Goal: Check status: Check status

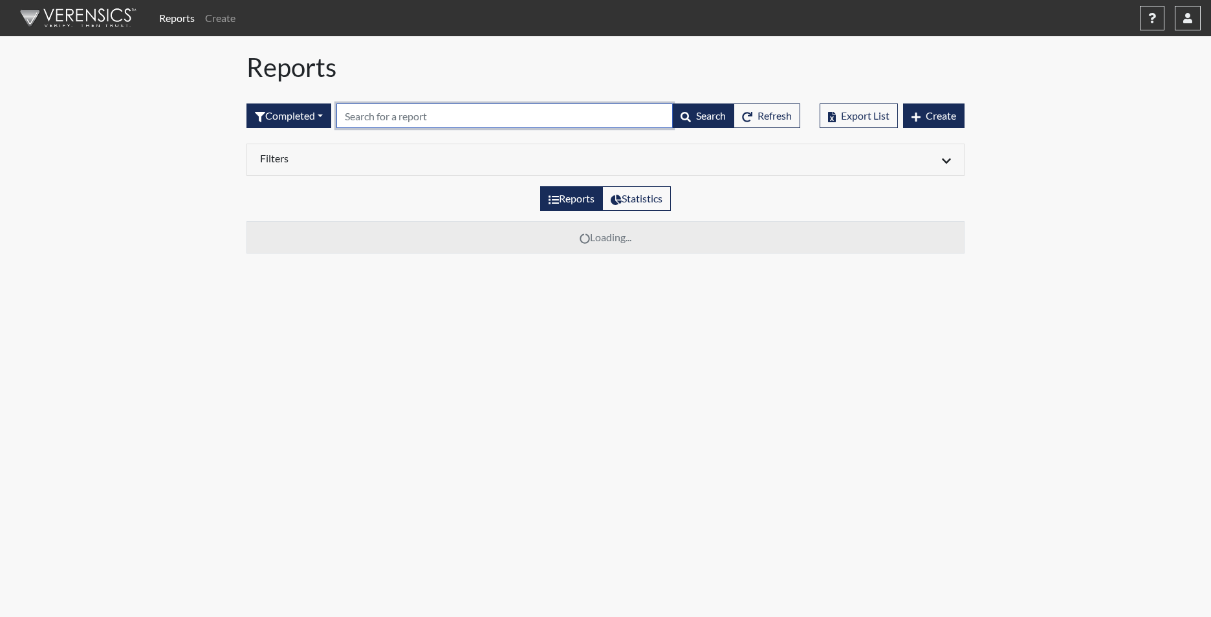
click at [384, 116] on input "text" at bounding box center [504, 115] width 336 height 25
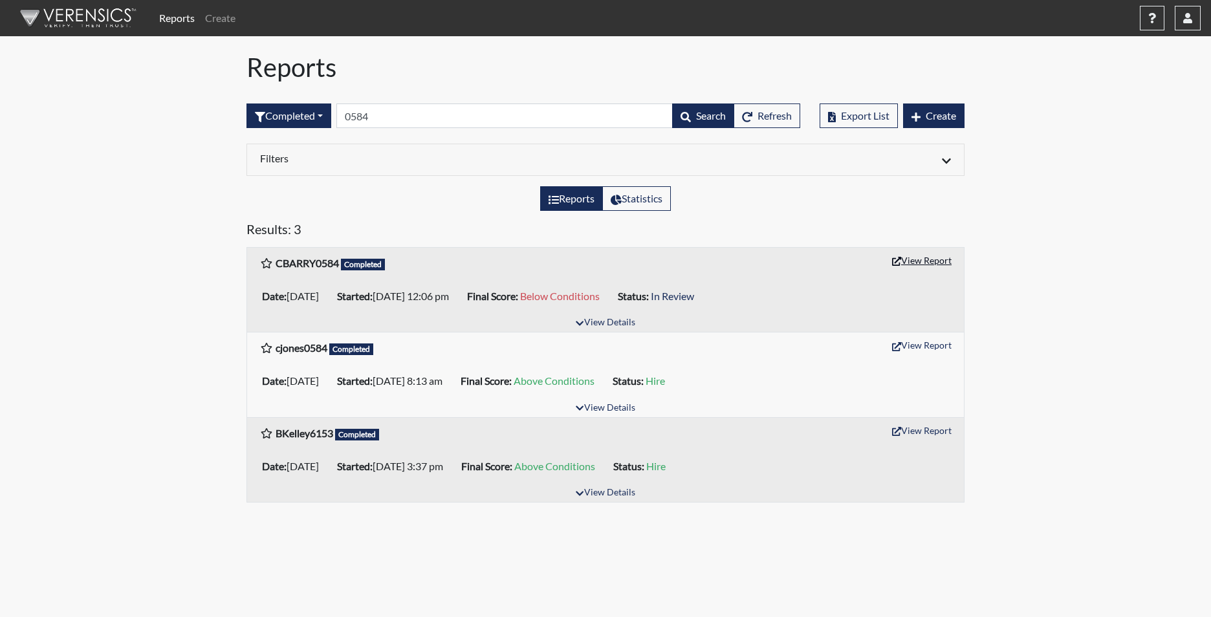
click at [924, 263] on button "View Report" at bounding box center [921, 260] width 71 height 20
drag, startPoint x: 389, startPoint y: 118, endPoint x: 172, endPoint y: 103, distance: 217.3
click at [172, 103] on div "Reports Create Help Center × Verensics Best Practices How to successfully use t…" at bounding box center [605, 256] width 1211 height 513
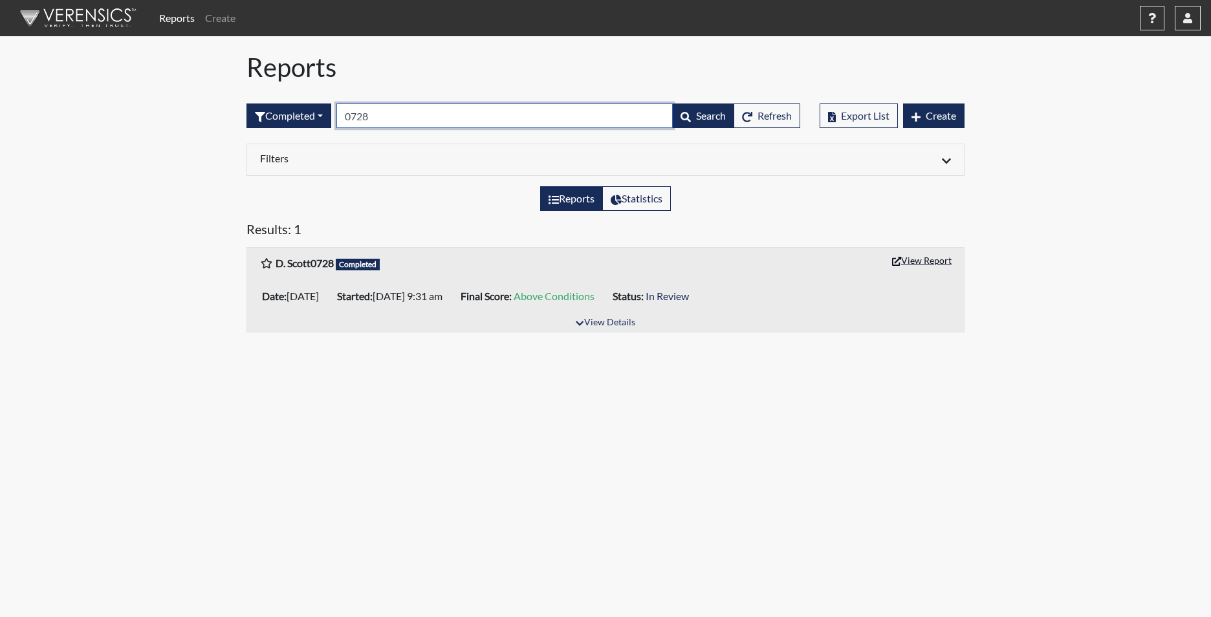
type input "0728"
click at [924, 254] on button "View Report" at bounding box center [921, 260] width 71 height 20
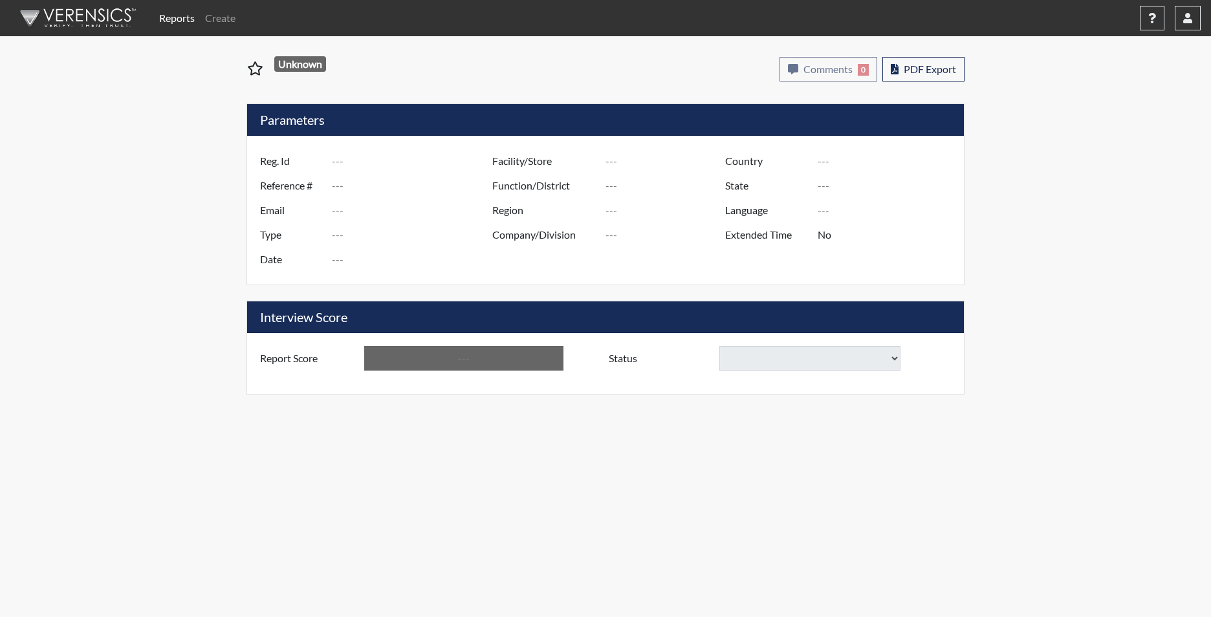
type input "CBARRY0584"
type input "50796"
type input "CHASEBARRY1992@GMAIL.COM"
type input "Corrections Pre-Employment"
type input "Aug 15, 2025"
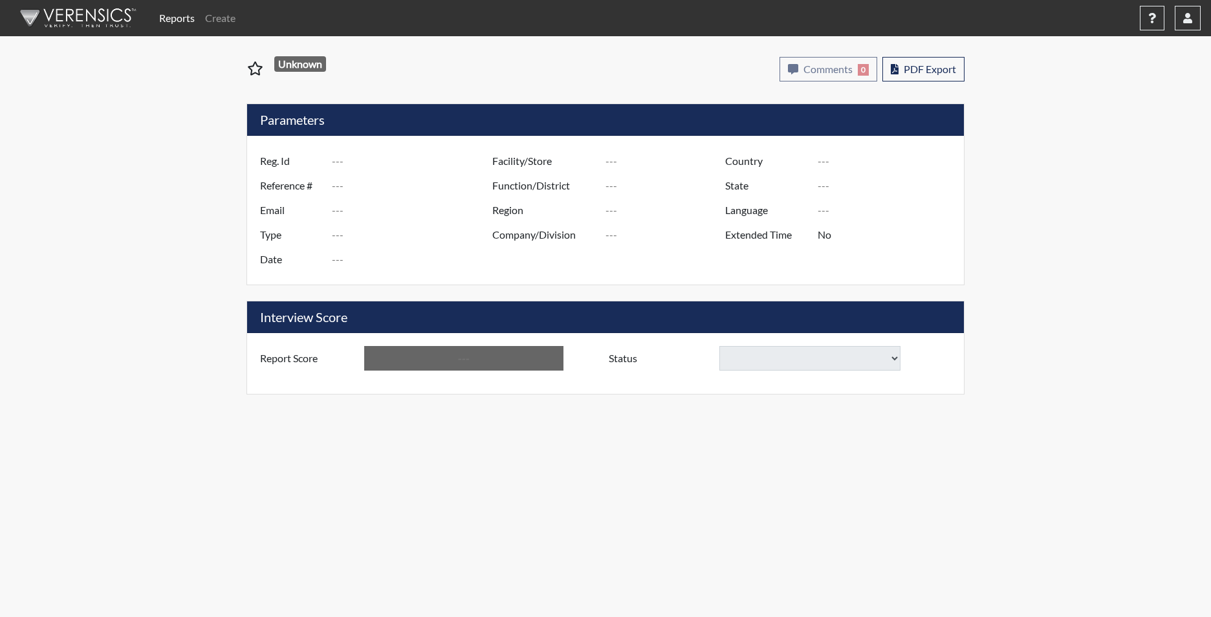
type input "Tyger River CI"
type input "[GEOGRAPHIC_DATA]"
type input "[US_STATE]"
type input "English"
type input "Yes"
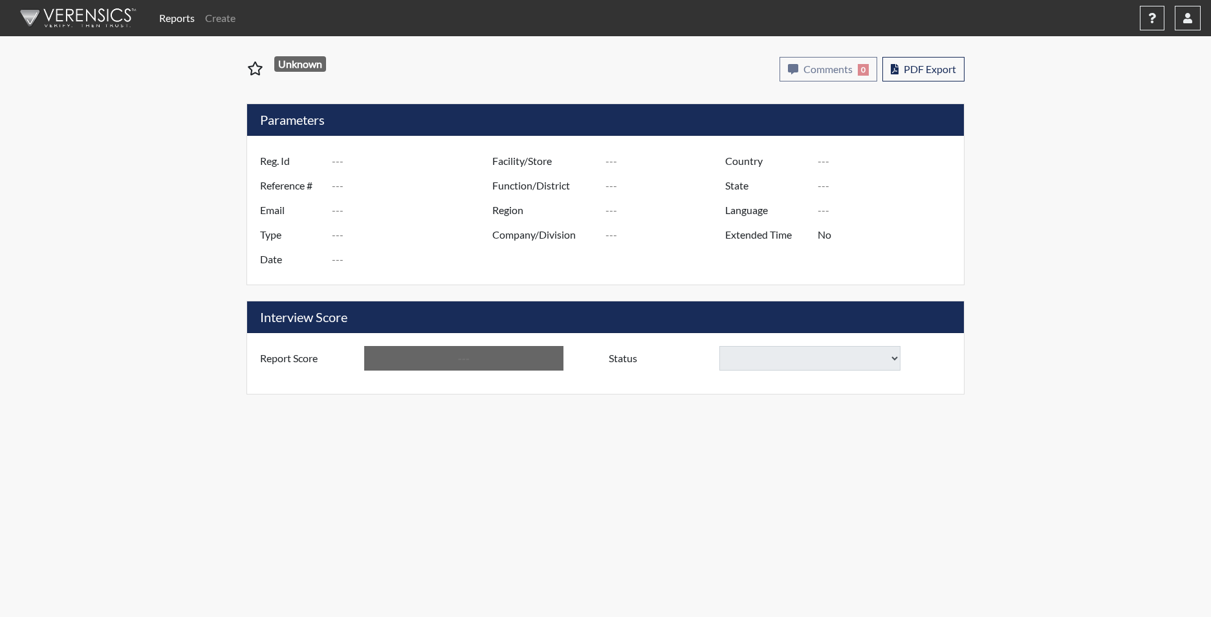
type input "Below Conditions"
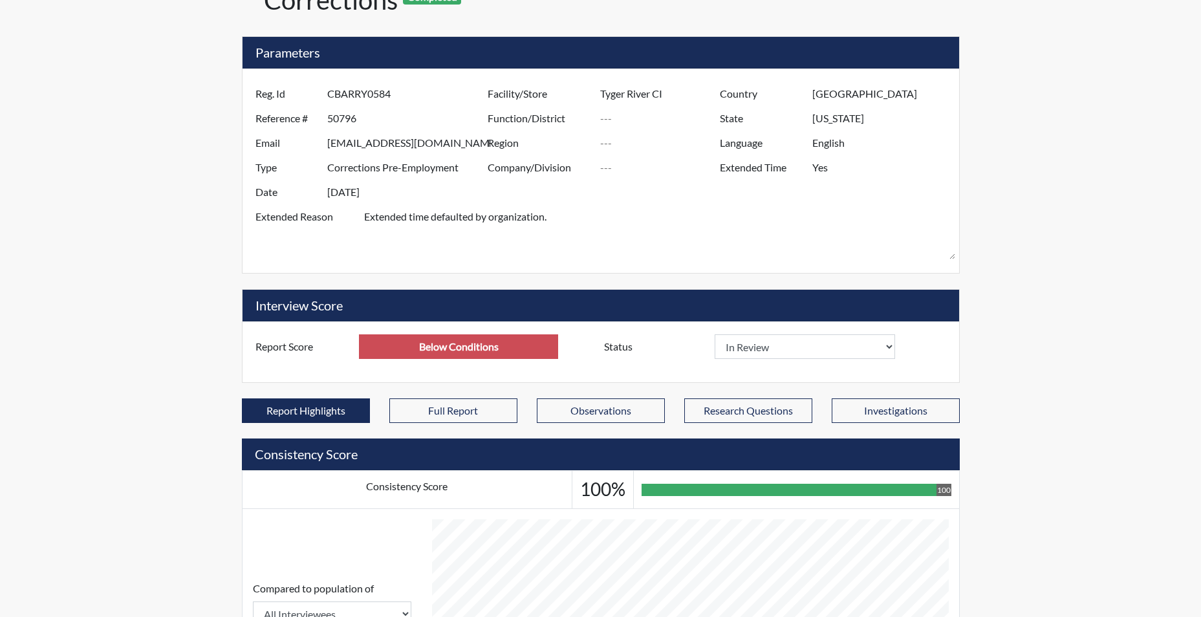
scroll to position [486, 0]
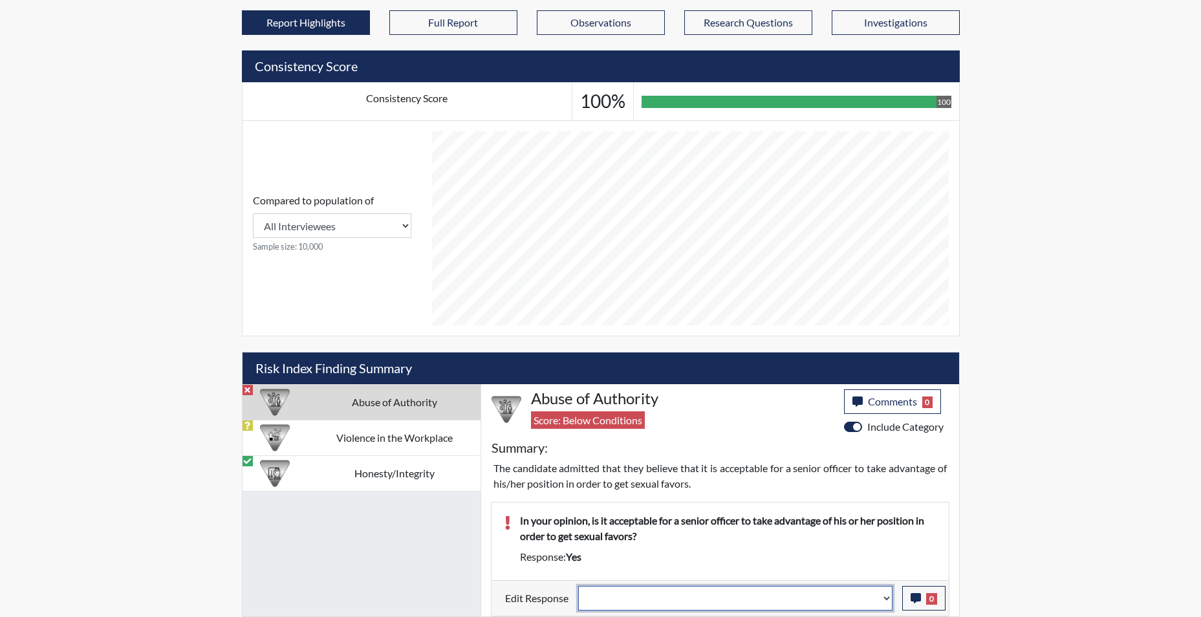
click at [887, 601] on select "Question is not relevant. Results will be updated. Reasonable explanation provi…" at bounding box center [735, 598] width 314 height 25
select select "reasonable-explanation-provided"
click at [578, 586] on select "Question is not relevant. Results will be updated. Reasonable explanation provi…" at bounding box center [735, 598] width 314 height 25
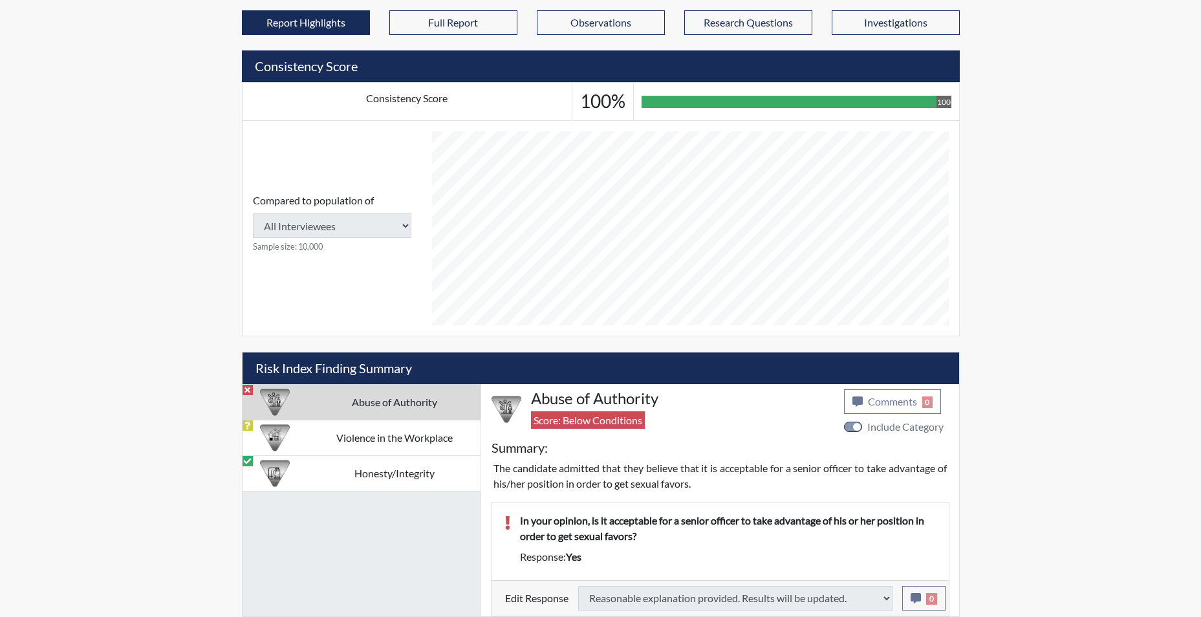
type input "Above Conditions"
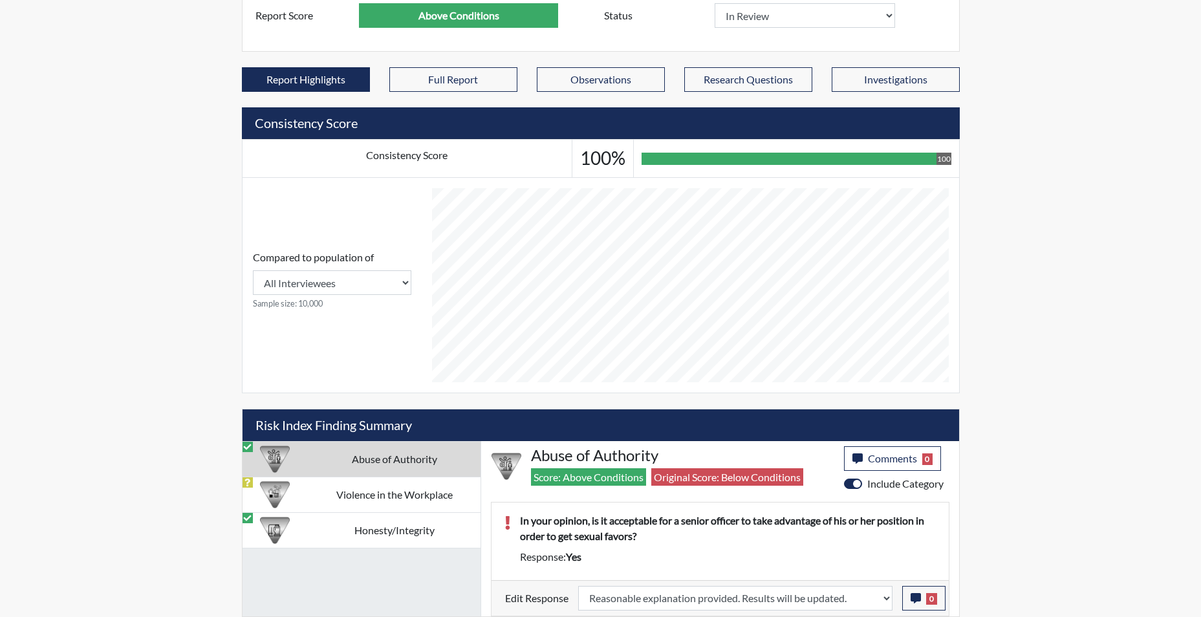
scroll to position [215, 538]
click at [915, 602] on icon "button" at bounding box center [916, 598] width 10 height 10
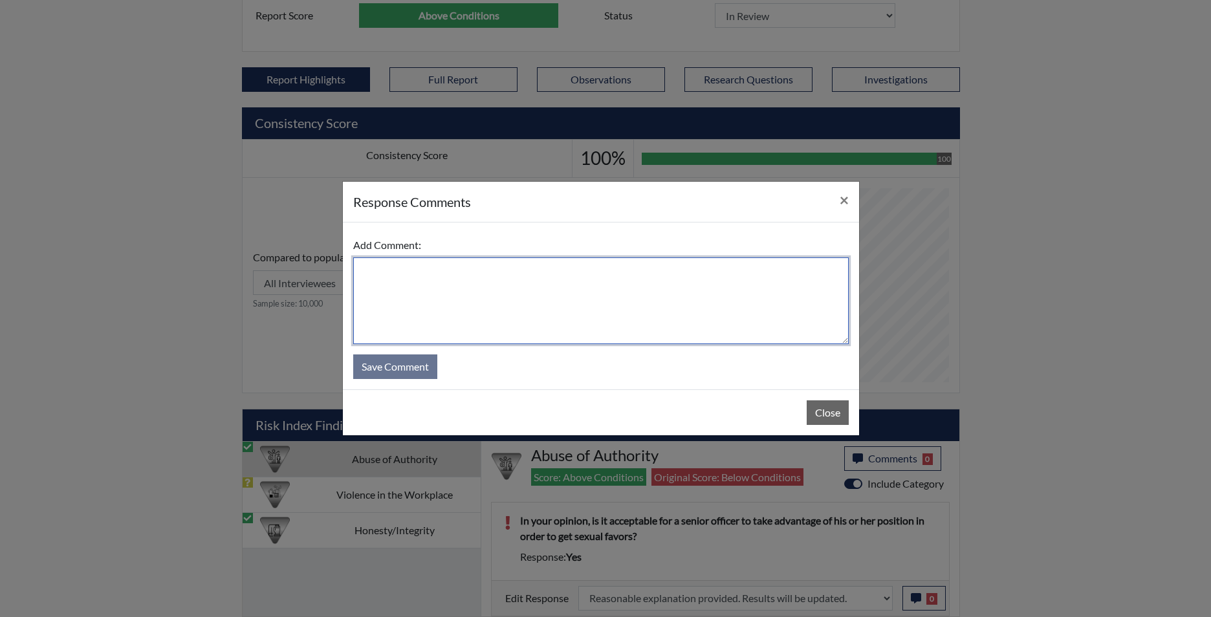
click at [495, 307] on textarea at bounding box center [600, 300] width 495 height 87
type textarea "app states no"
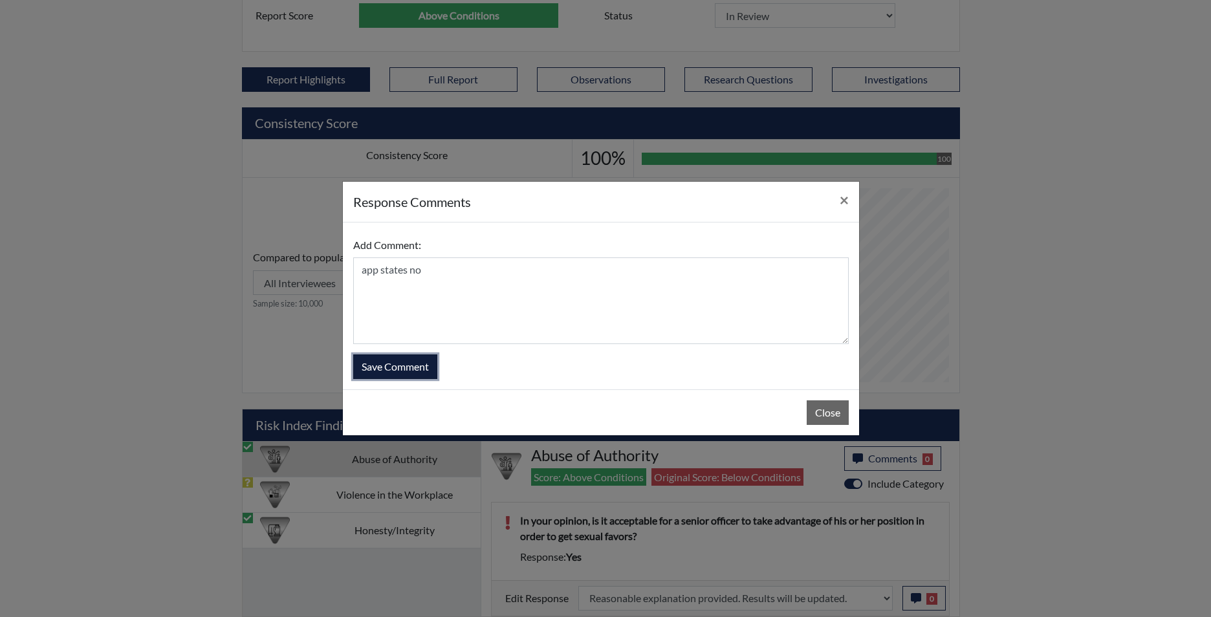
click at [397, 368] on button "Save Comment" at bounding box center [395, 366] width 84 height 25
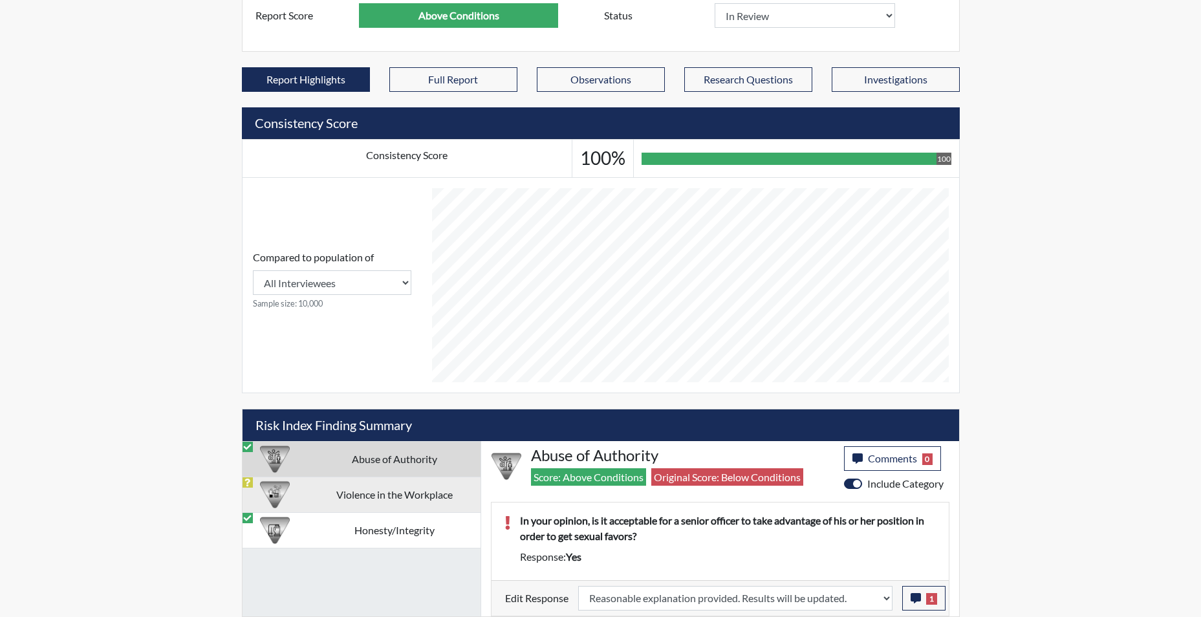
click at [398, 490] on td "Violence in the Workplace" at bounding box center [394, 495] width 172 height 36
select select
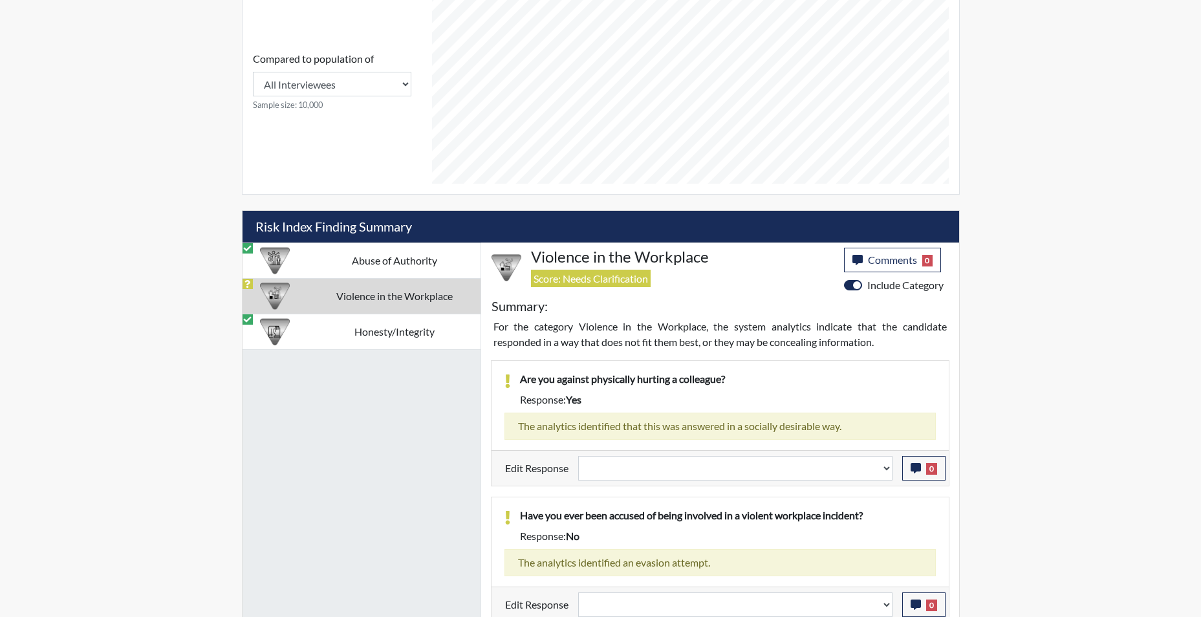
scroll to position [635, 0]
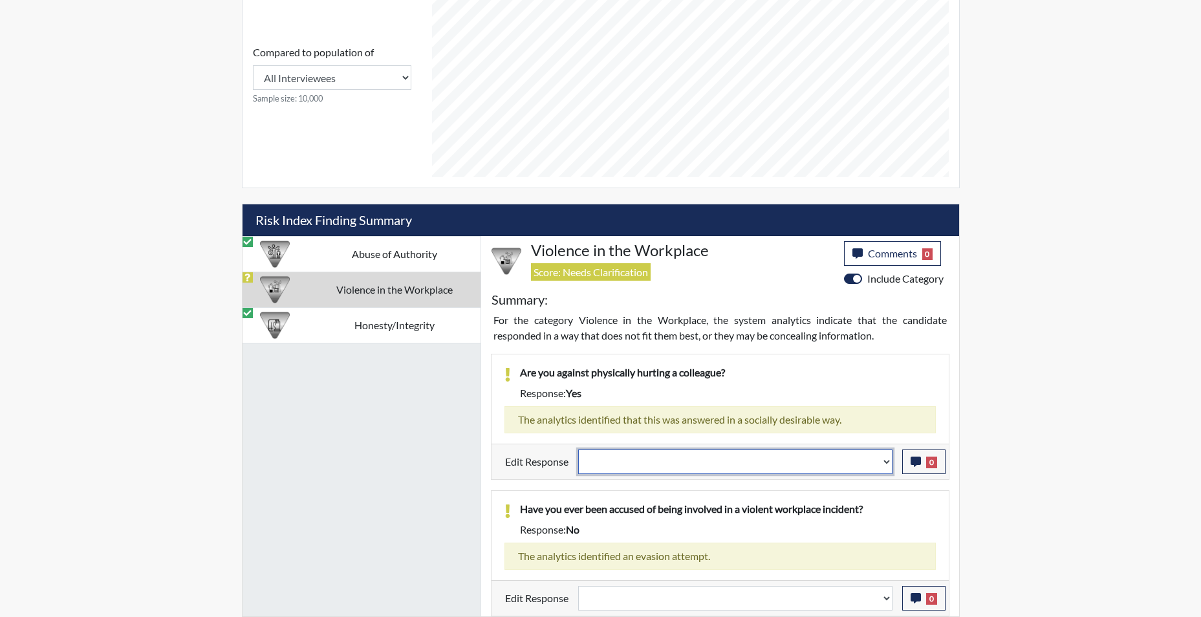
click at [884, 466] on select "Question is not relevant. Results will be updated. Reasonable explanation provi…" at bounding box center [735, 462] width 314 height 25
select select "reasonable-explanation-provided"
click at [578, 450] on select "Question is not relevant. Results will be updated. Reasonable explanation provi…" at bounding box center [735, 462] width 314 height 25
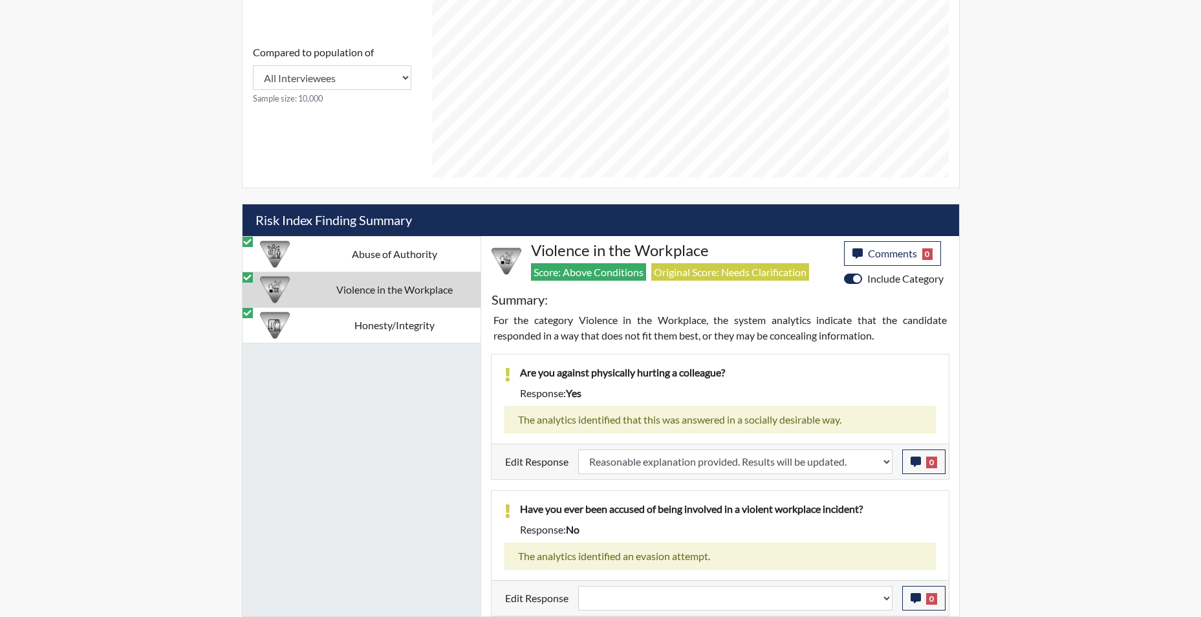
scroll to position [215, 538]
click at [888, 607] on select "Question is not relevant. Results will be updated. Reasonable explanation provi…" at bounding box center [735, 598] width 314 height 25
select select "reasonable-explanation-provided"
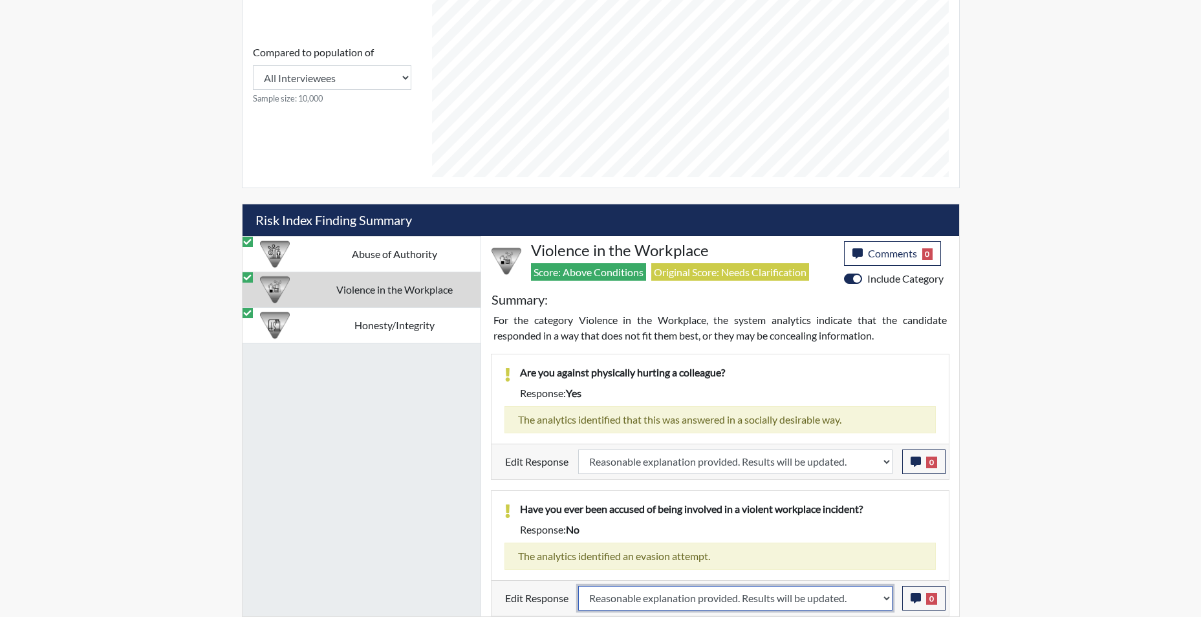
click at [578, 586] on select "Question is not relevant. Results will be updated. Reasonable explanation provi…" at bounding box center [735, 598] width 314 height 25
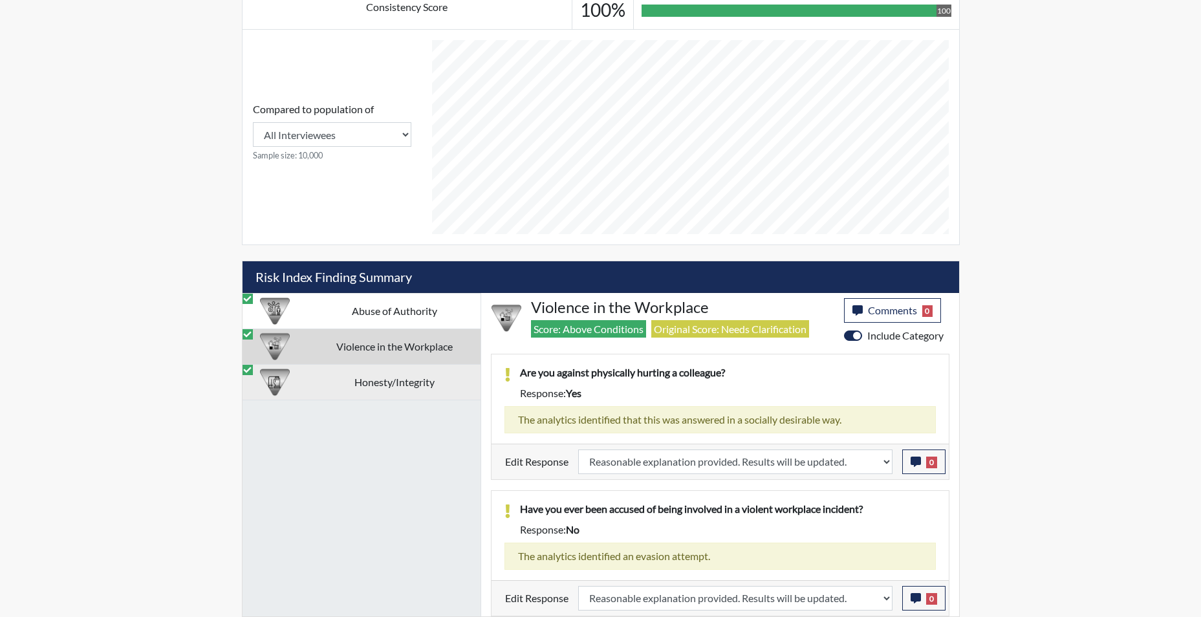
click at [391, 382] on td "Honesty/Integrity" at bounding box center [394, 382] width 172 height 36
select select
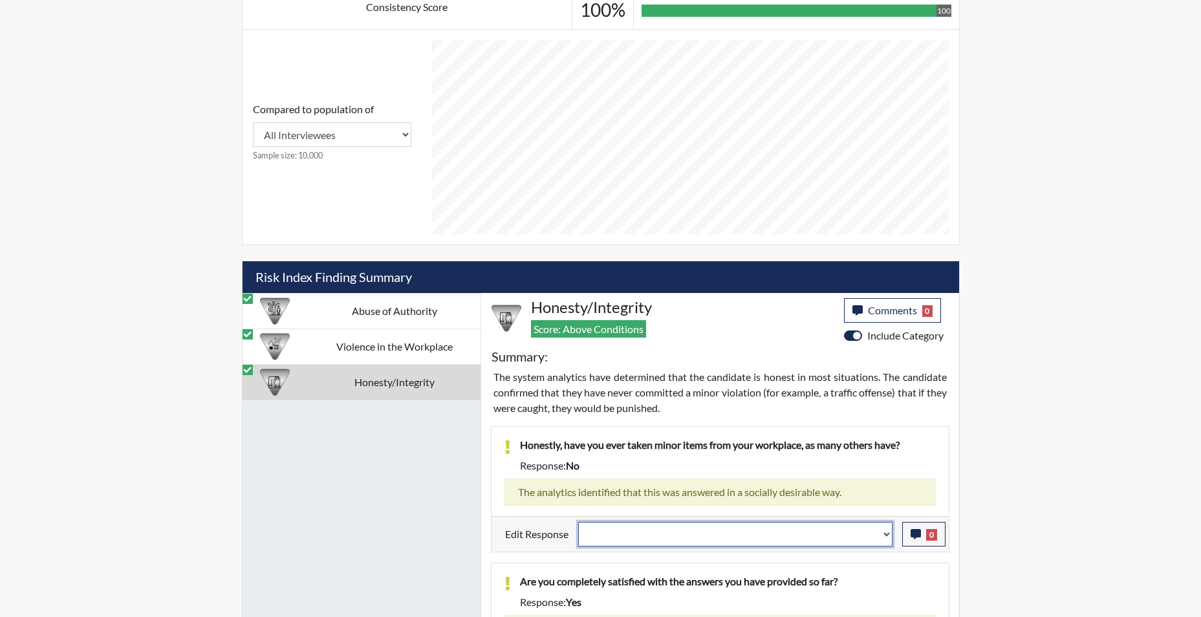
click at [886, 539] on select "Question is not relevant. Results will be updated. Reasonable explanation provi…" at bounding box center [735, 534] width 314 height 25
select select "reasonable-explanation-provided"
click at [578, 522] on select "Question is not relevant. Results will be updated. Reasonable explanation provi…" at bounding box center [735, 534] width 314 height 25
select select
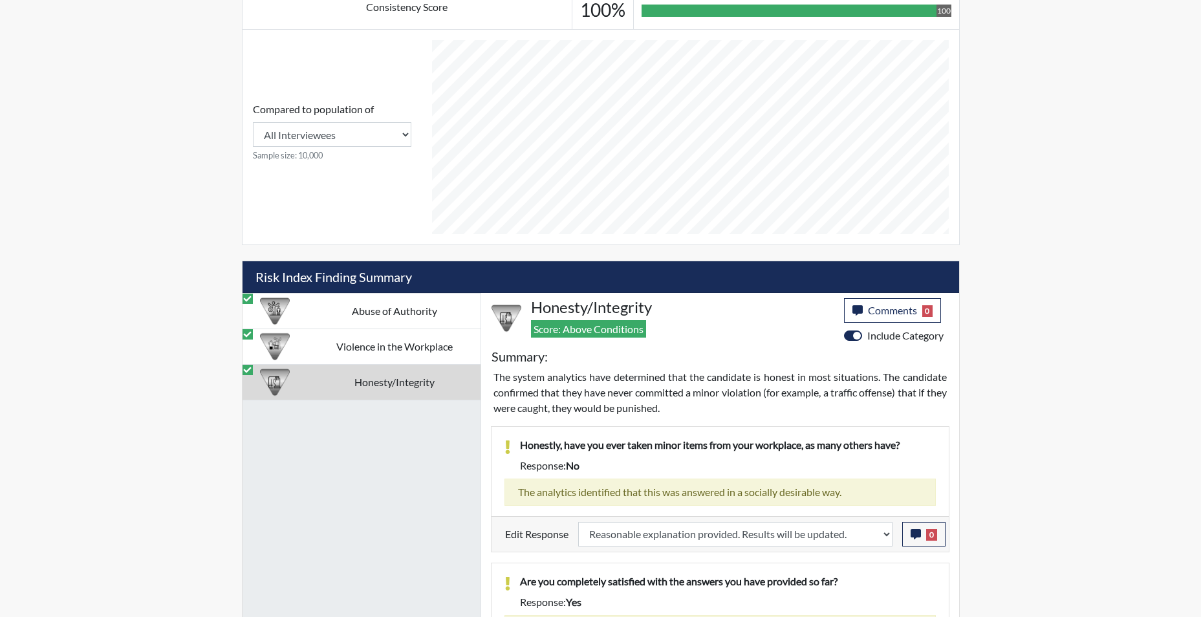
select select
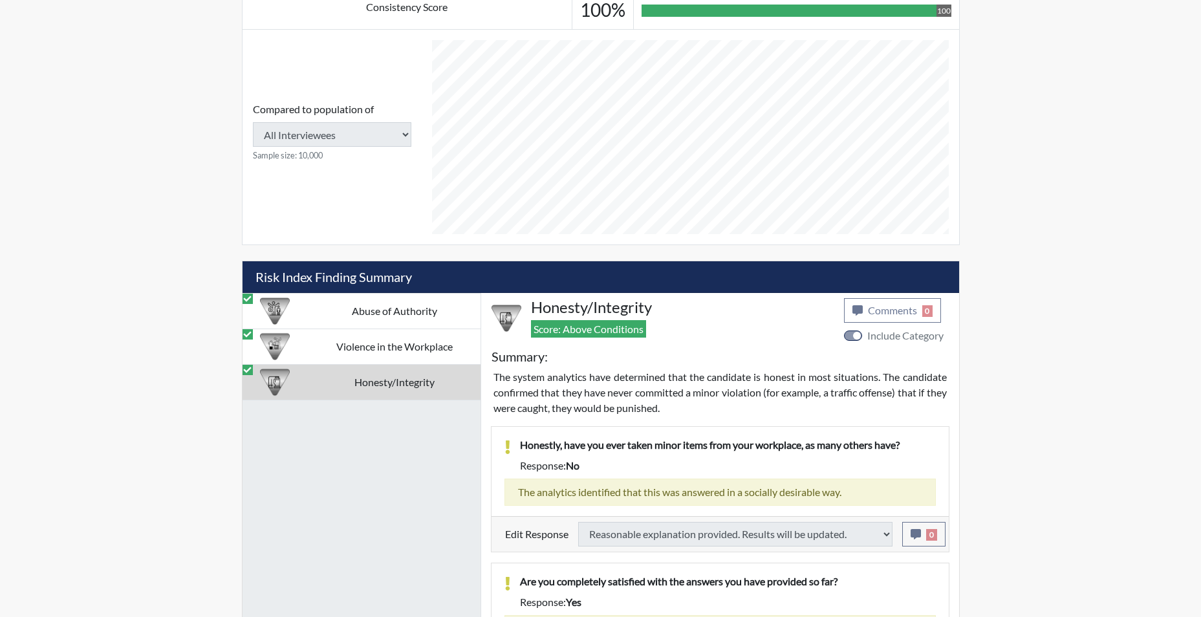
select select
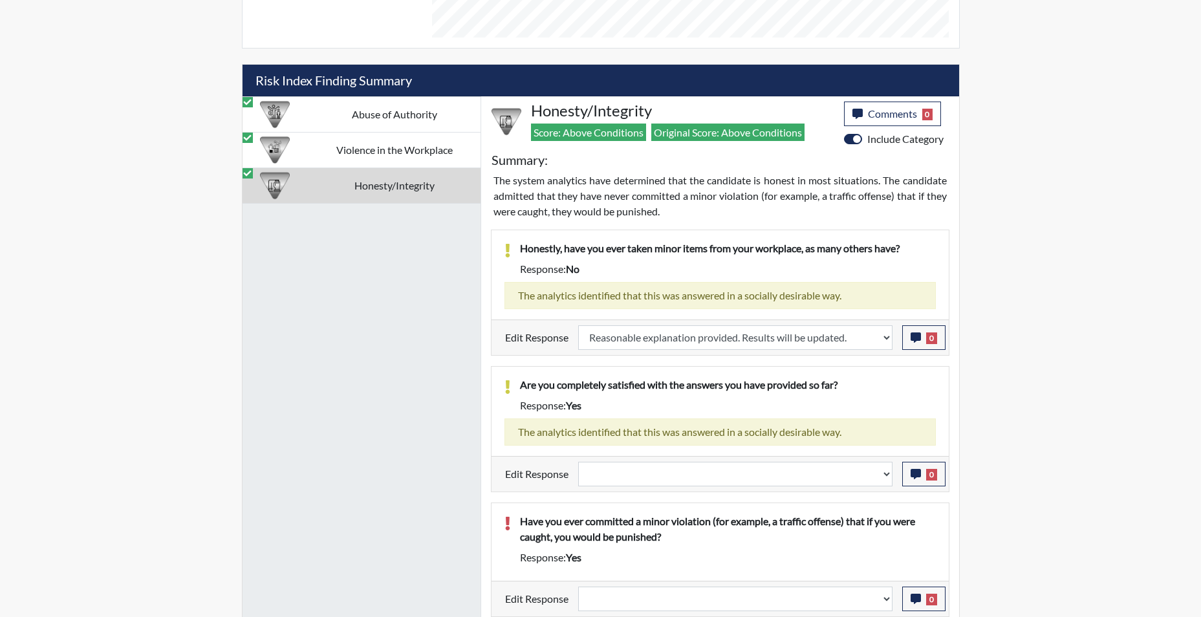
scroll to position [775, 0]
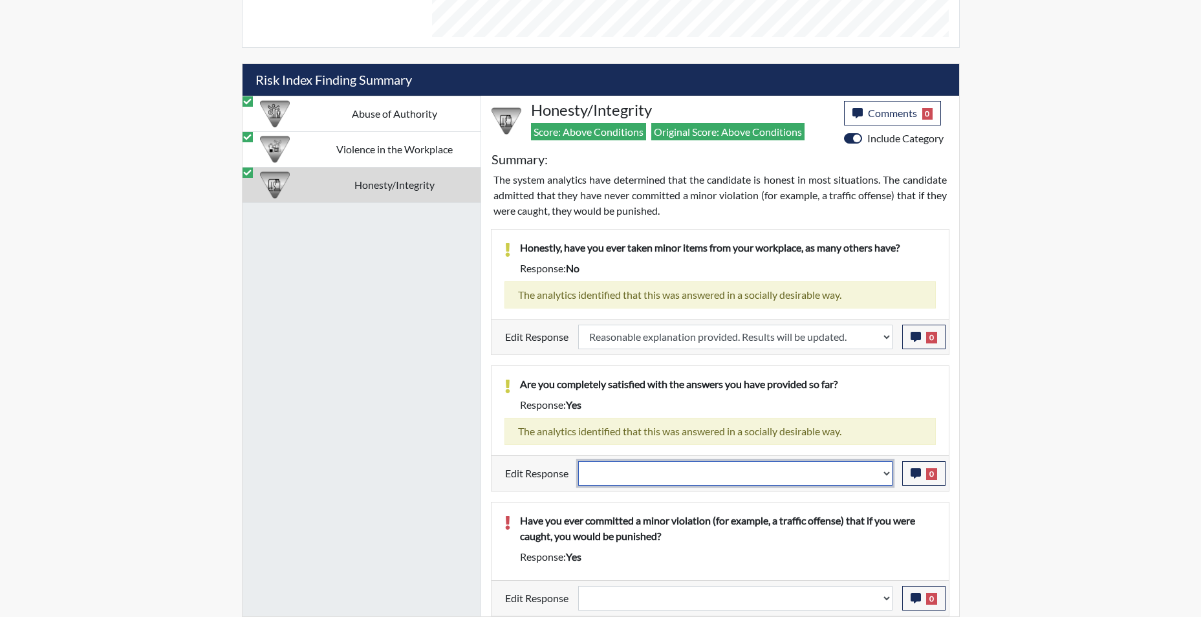
click at [886, 480] on select "Question is not relevant. Results will be updated. Reasonable explanation provi…" at bounding box center [735, 473] width 314 height 25
select select "reasonable-explanation-provided"
click at [578, 461] on select "Question is not relevant. Results will be updated. Reasonable explanation provi…" at bounding box center [735, 473] width 314 height 25
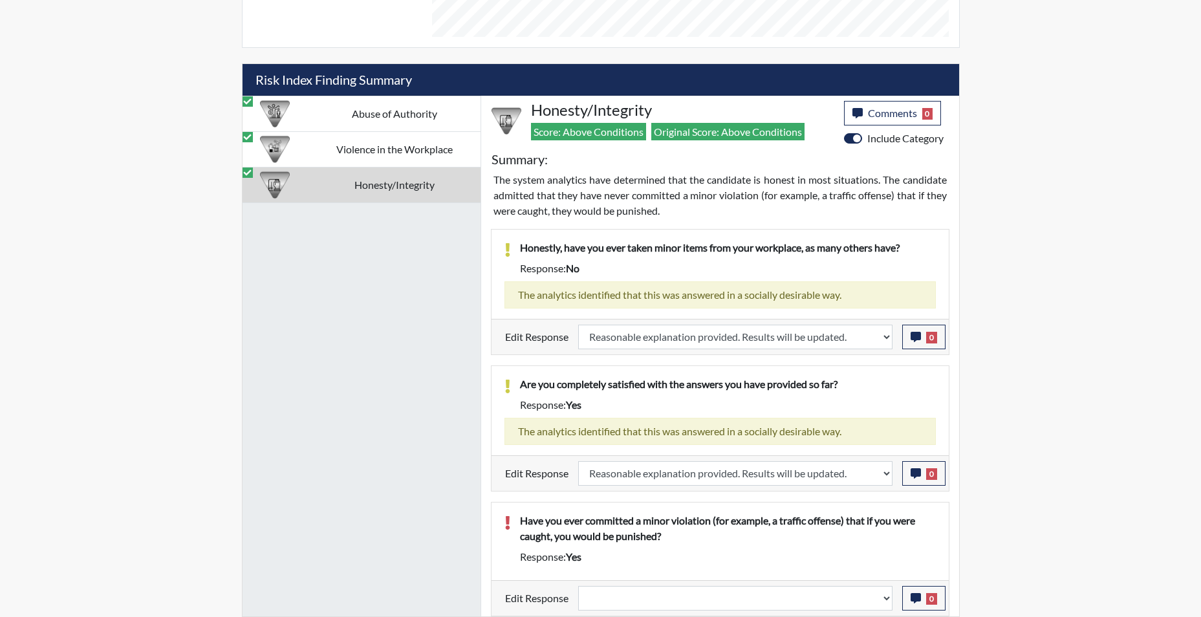
scroll to position [215, 538]
click at [887, 605] on select "Question is not relevant. Results will be updated. Reasonable explanation provi…" at bounding box center [735, 598] width 314 height 25
select select "reasonable-explanation-provided"
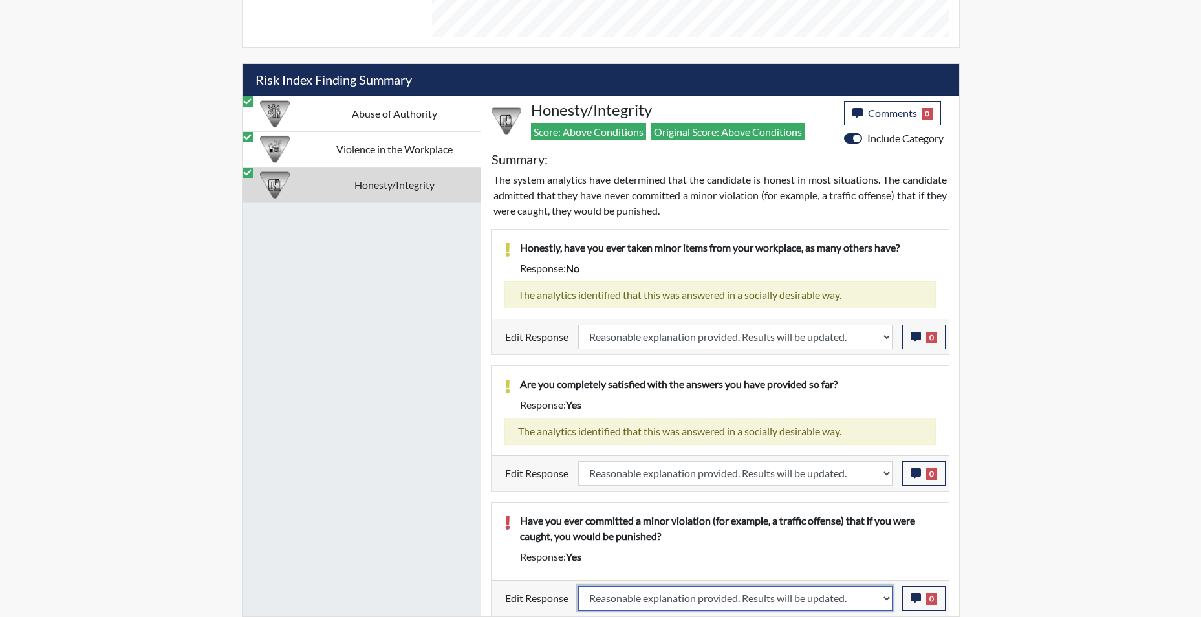
click at [578, 586] on select "Question is not relevant. Results will be updated. Reasonable explanation provi…" at bounding box center [735, 598] width 314 height 25
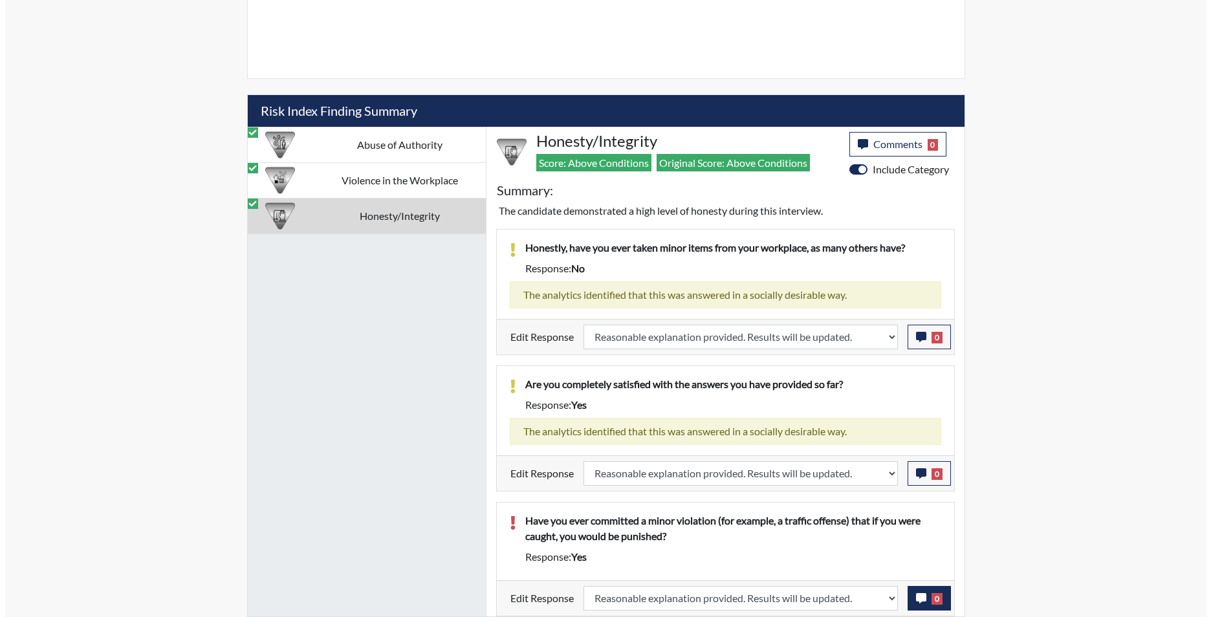
scroll to position [744, 0]
click at [917, 601] on icon "button" at bounding box center [916, 598] width 10 height 10
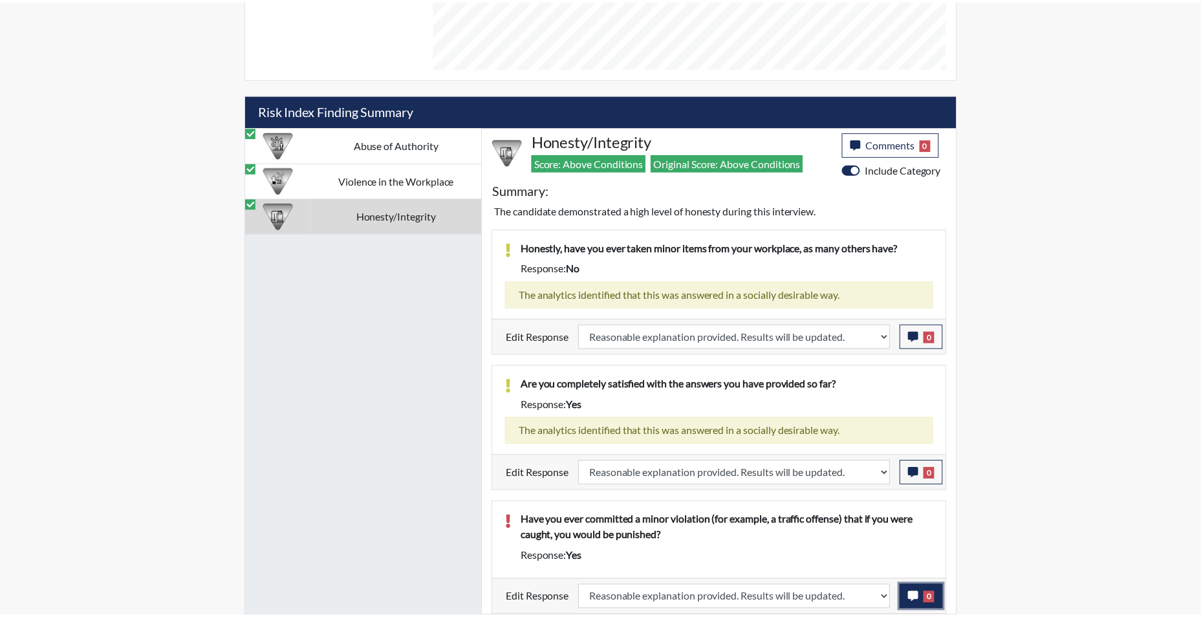
scroll to position [215, 538]
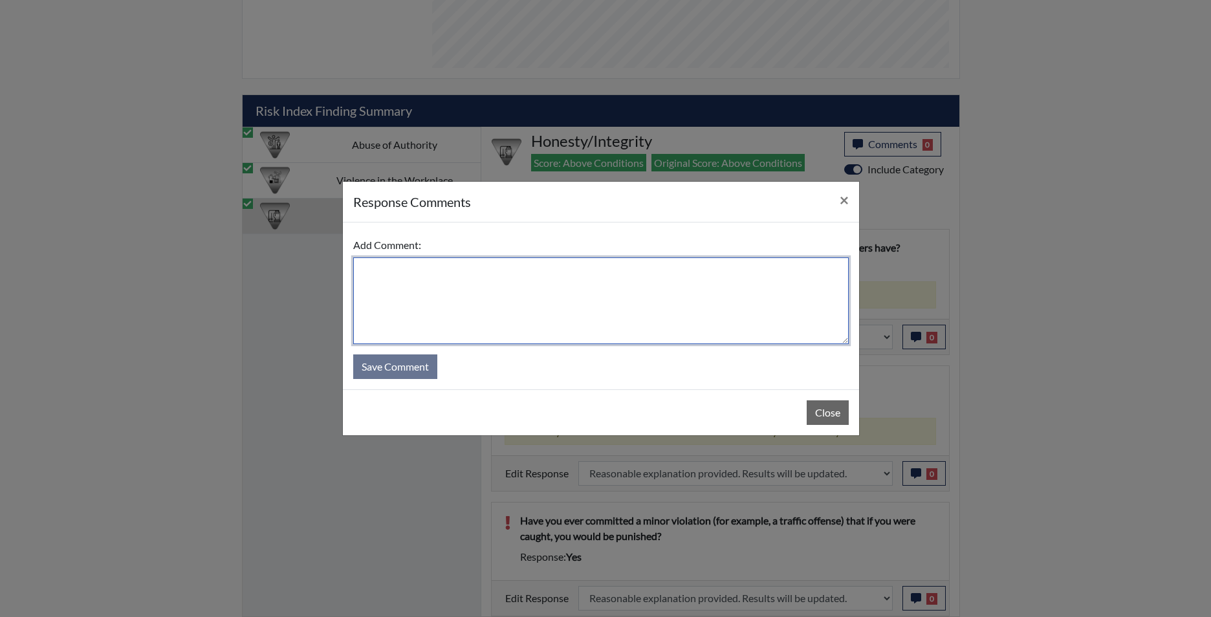
click at [625, 280] on textarea at bounding box center [600, 300] width 495 height 87
type textarea "app states no"
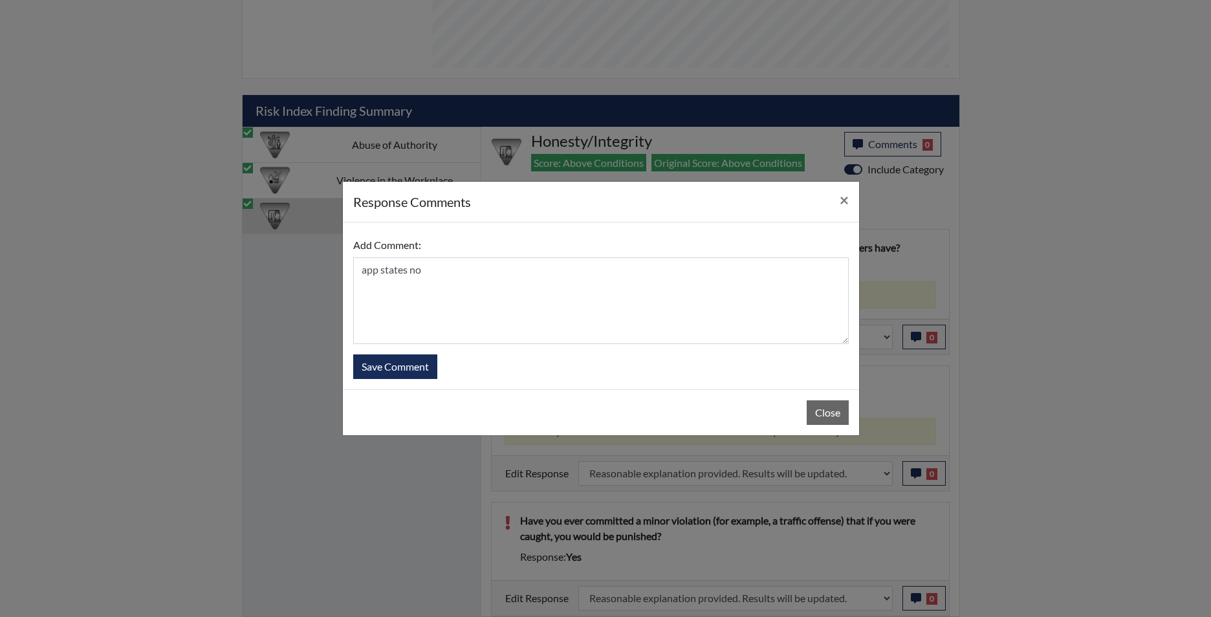
click at [438, 373] on form "Add Comment: app states no Save Comment" at bounding box center [600, 306] width 495 height 146
click at [422, 365] on button "Save Comment" at bounding box center [395, 366] width 84 height 25
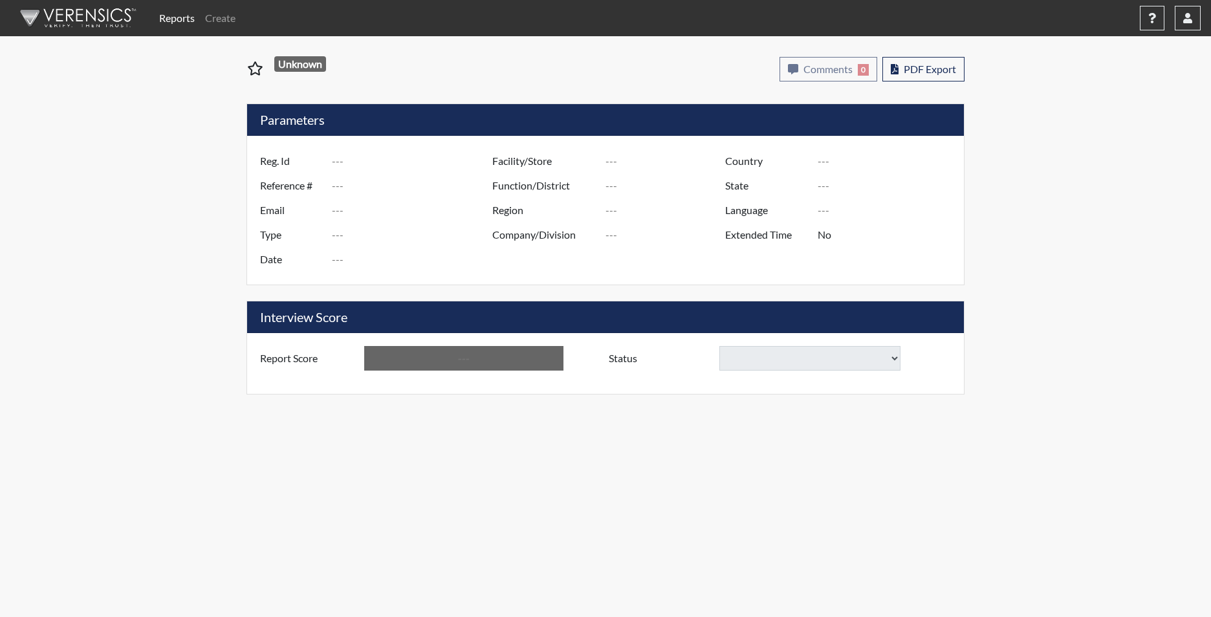
type input "CBARRY0584"
type input "50796"
type input "CHASEBARRY1992@GMAIL.COM"
type input "Corrections Pre-Employment"
type input "Aug 15, 2025"
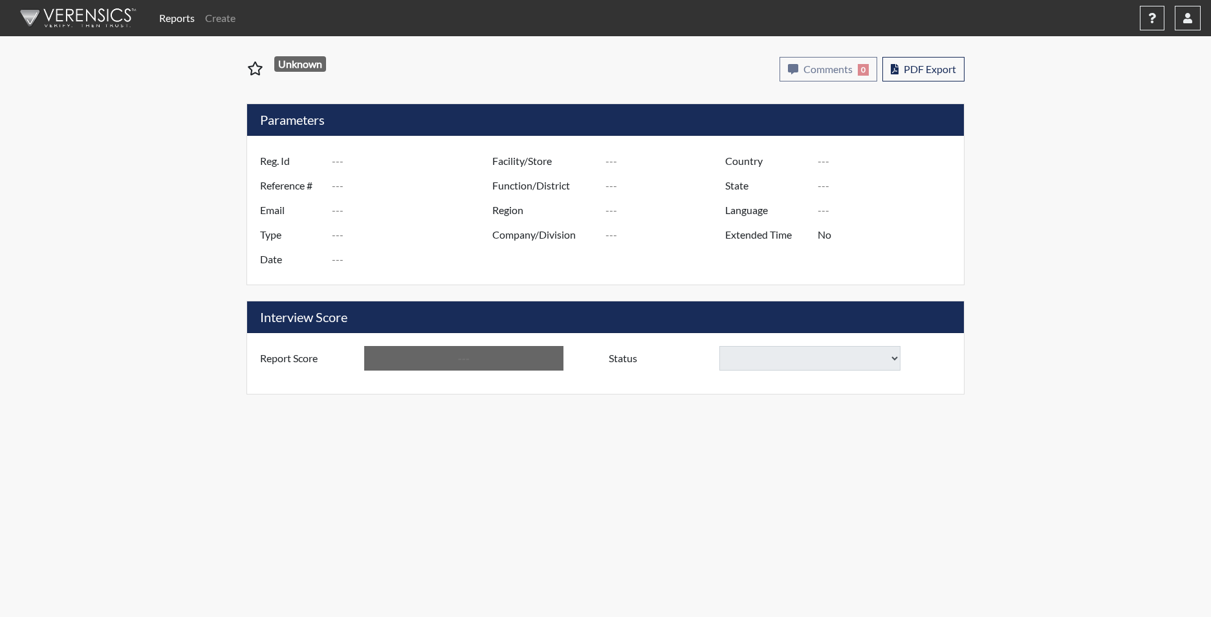
type input "Tyger River CI"
type input "[GEOGRAPHIC_DATA]"
type input "[US_STATE]"
type input "English"
type input "Yes"
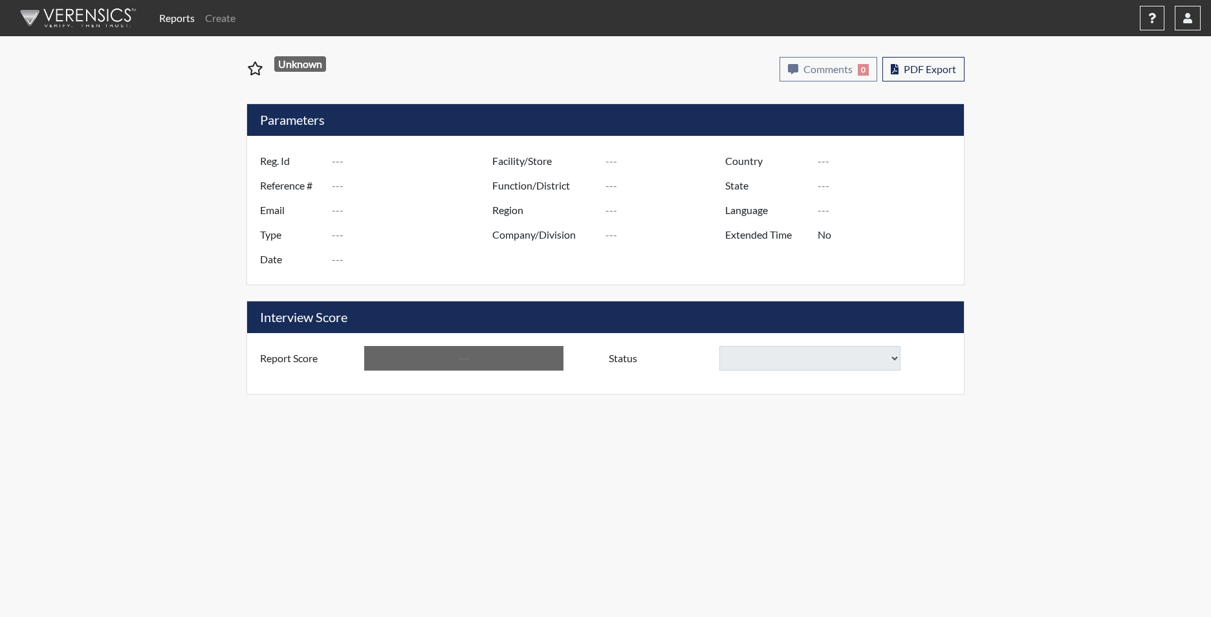
type input "Above Conditions"
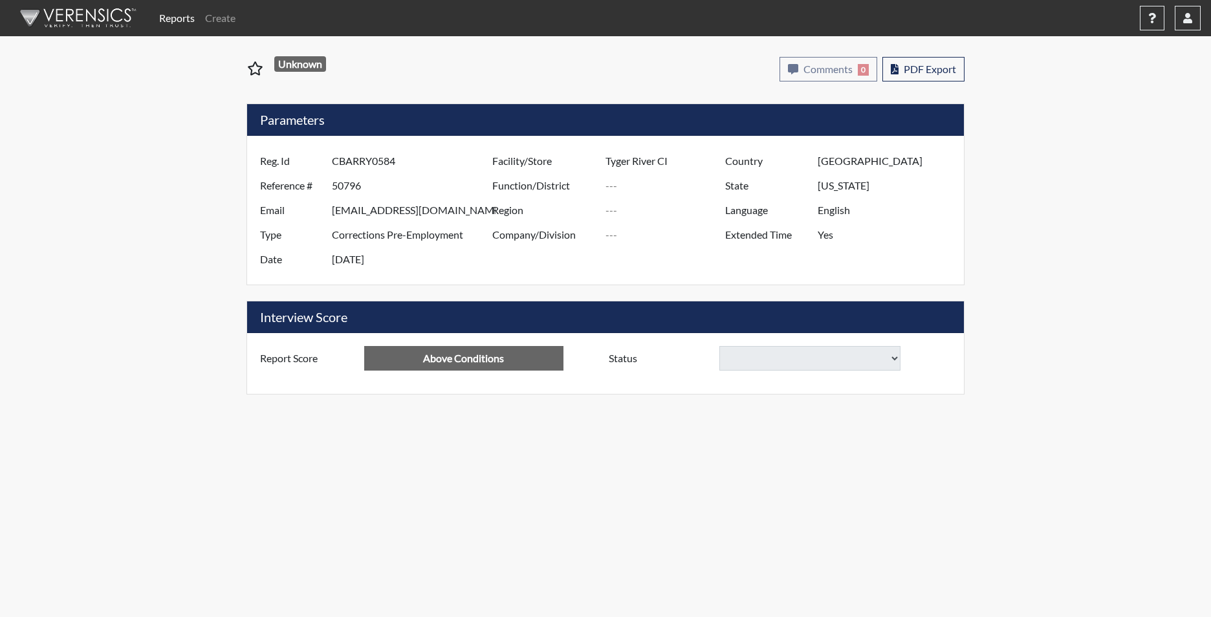
select select "reasonable-explanation-provided"
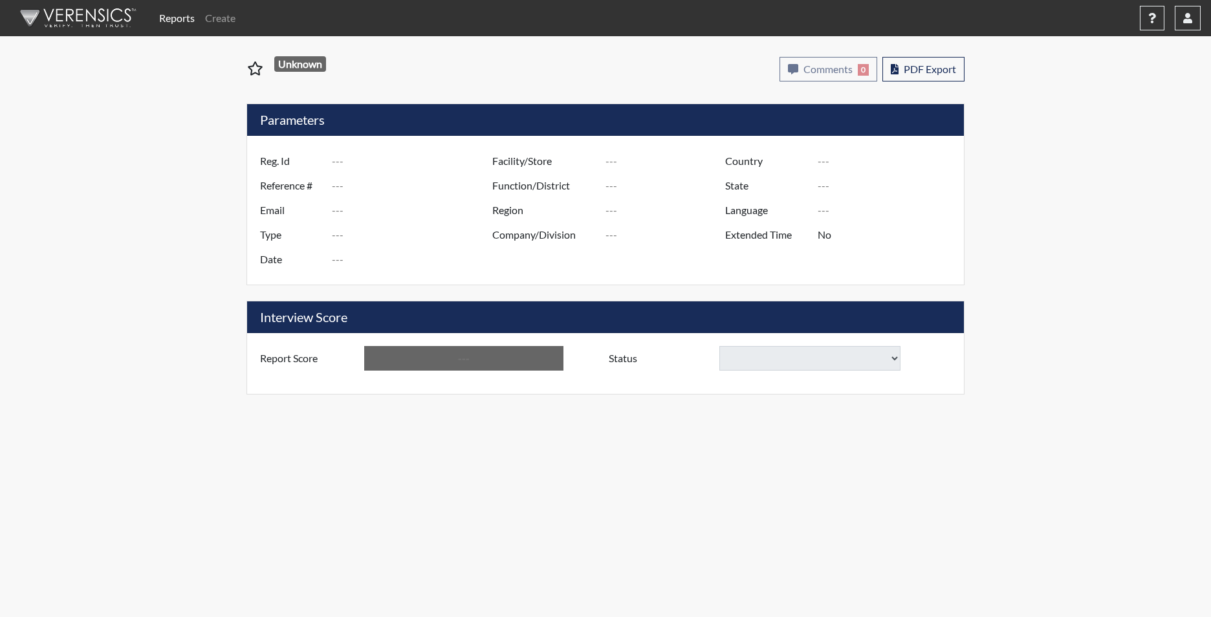
type input "D. Scott0728"
type input "48647"
type input "scottdaijah@gmail.com"
type input "Corrections Pre-Employment"
type input "Jul 22, 2025"
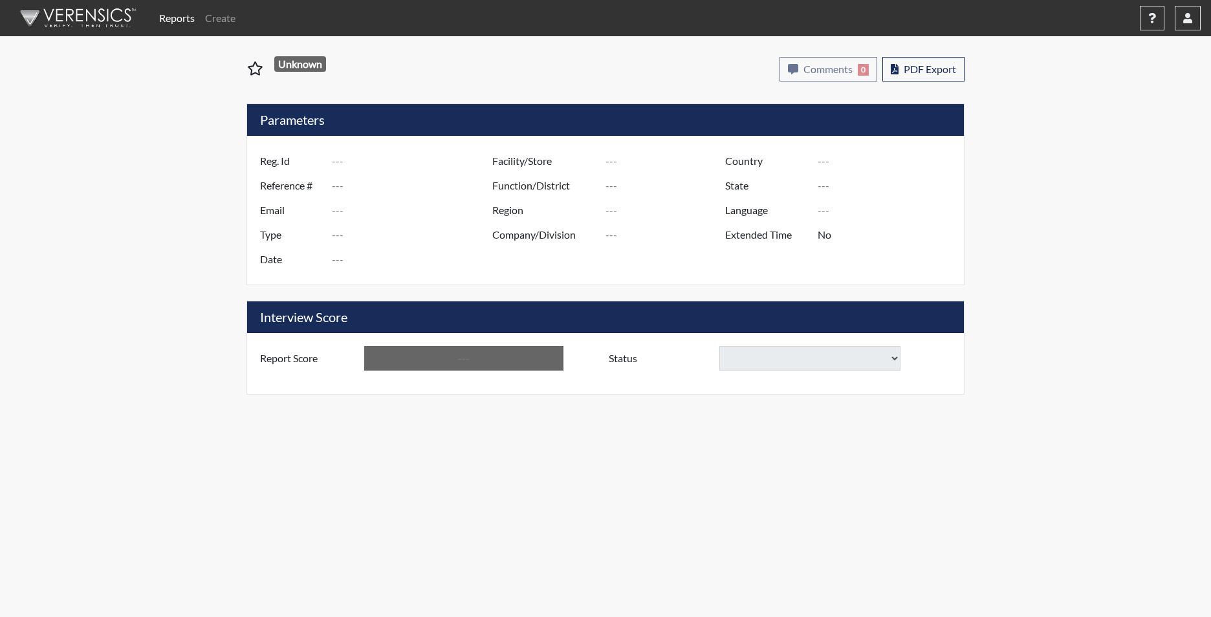
type input "[PERSON_NAME]"
type input "[GEOGRAPHIC_DATA]"
type input "[US_STATE]"
type input "English"
type input "Yes"
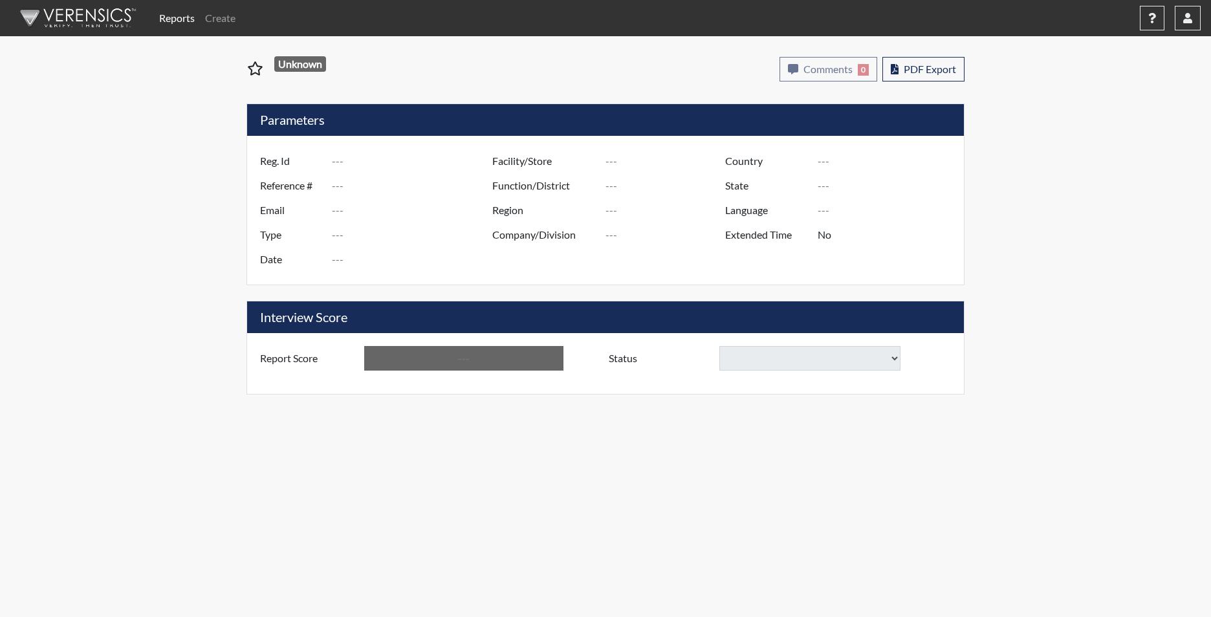
type input "Above Conditions"
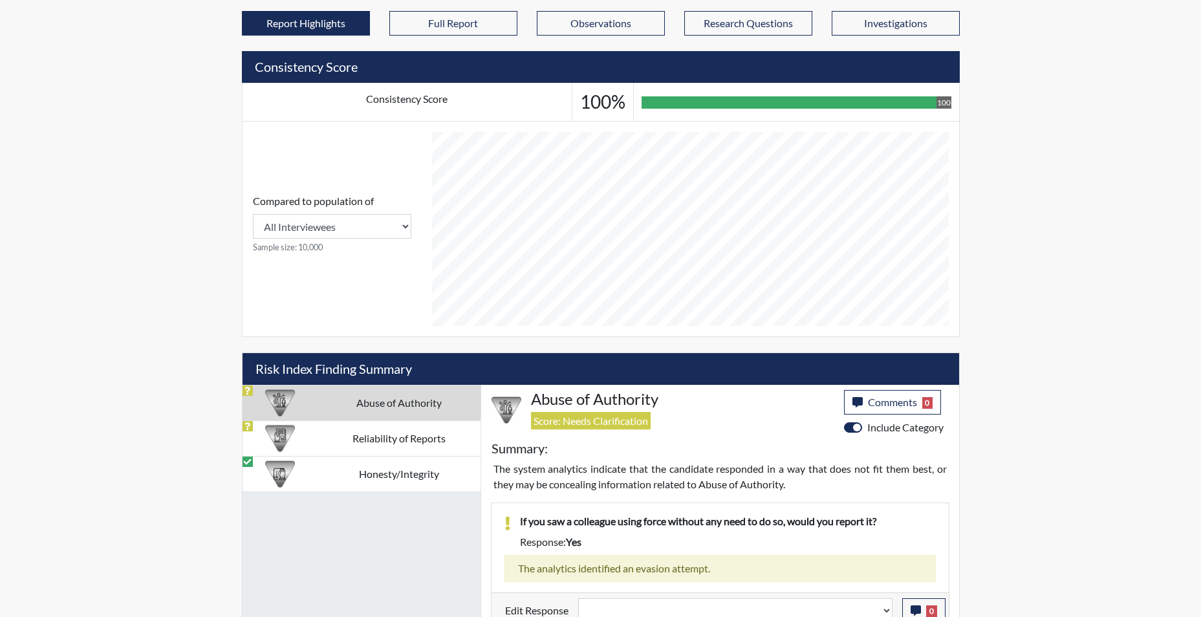
scroll to position [498, 0]
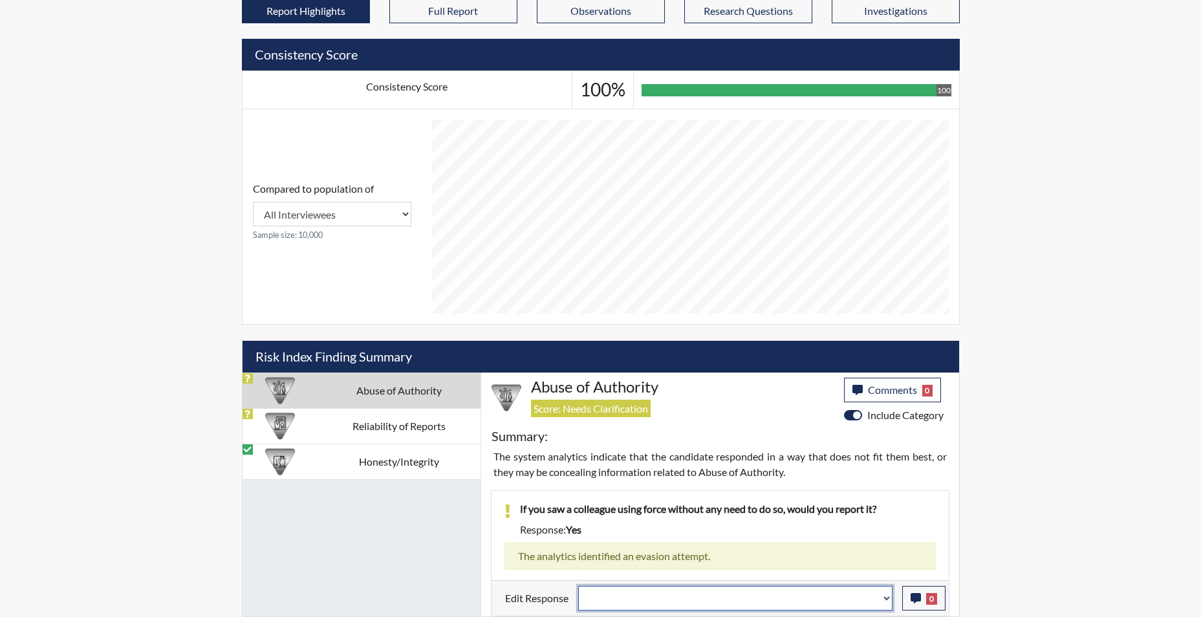
click at [884, 601] on select "Question is not relevant. Results will be updated. Reasonable explanation provi…" at bounding box center [735, 598] width 314 height 25
select select "reasonable-explanation-provided"
click at [578, 586] on select "Question is not relevant. Results will be updated. Reasonable explanation provi…" at bounding box center [735, 598] width 314 height 25
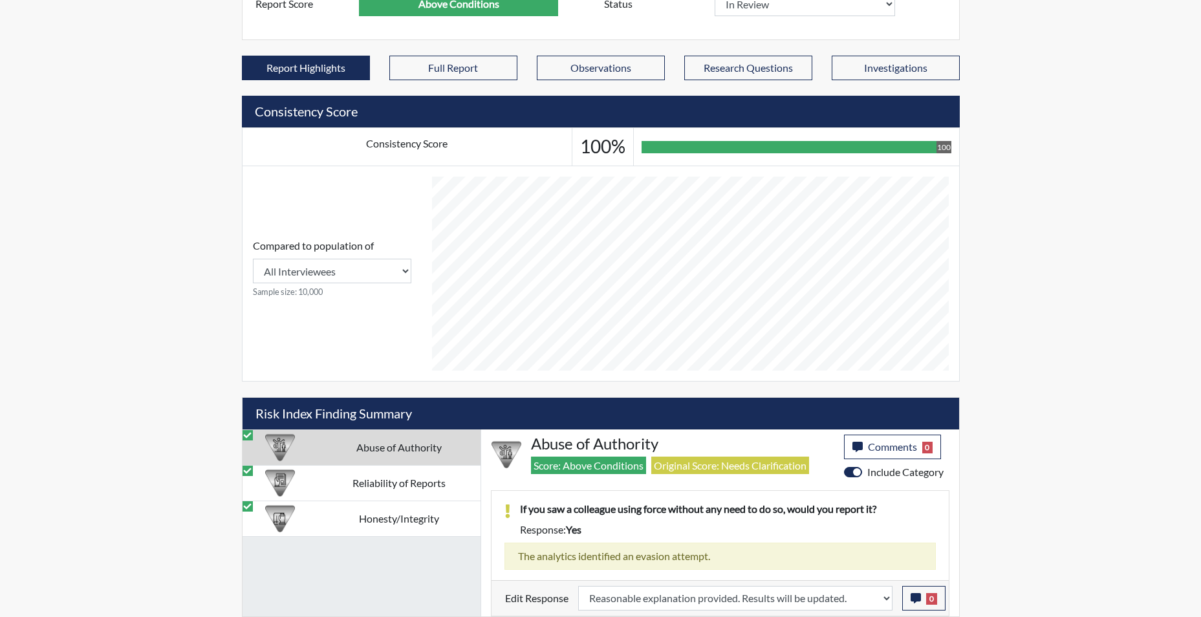
scroll to position [215, 538]
click at [400, 441] on td "Abuse of Authority" at bounding box center [399, 448] width 163 height 36
click at [388, 484] on td "Reliability of Reports" at bounding box center [399, 483] width 163 height 36
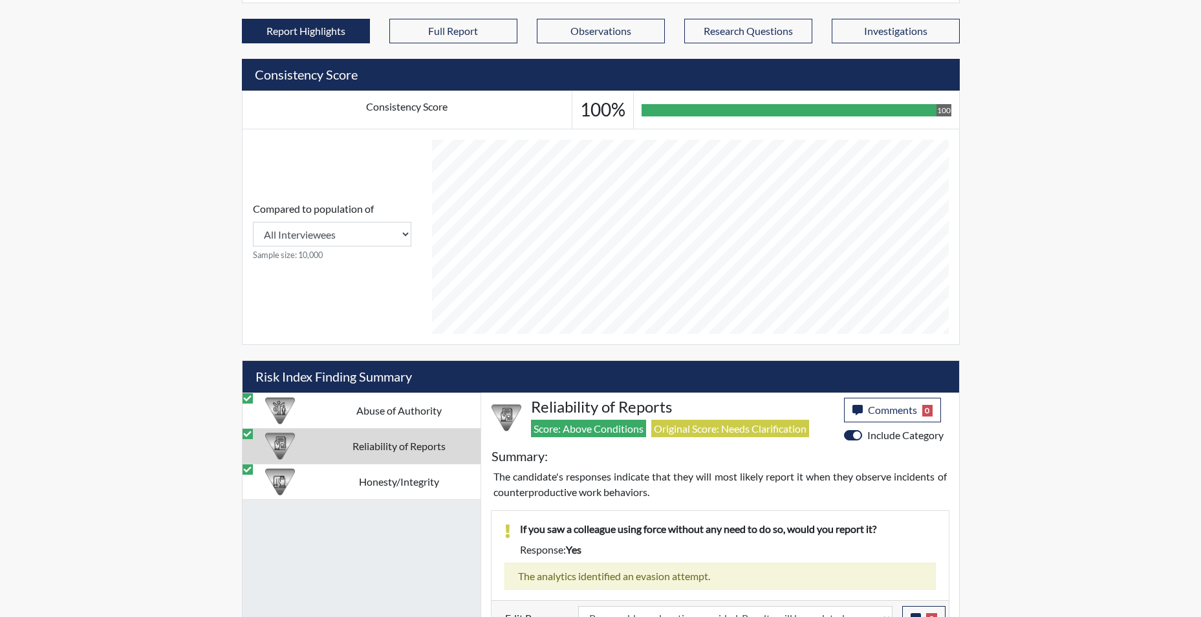
scroll to position [498, 0]
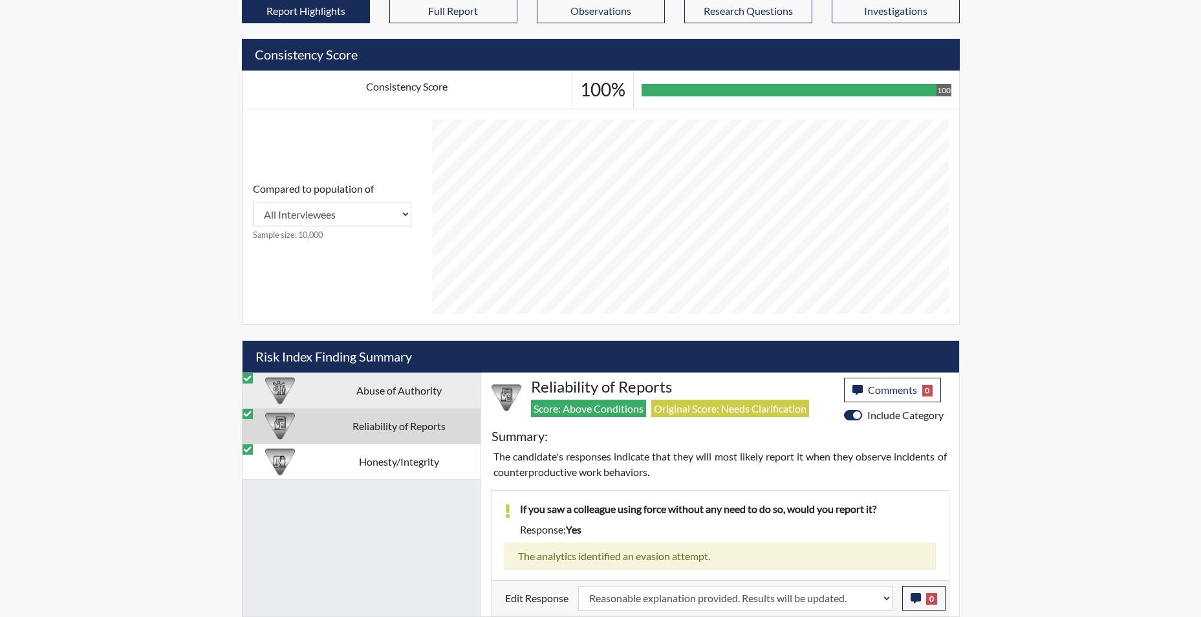
click at [430, 396] on td "Abuse of Authority" at bounding box center [399, 391] width 163 height 36
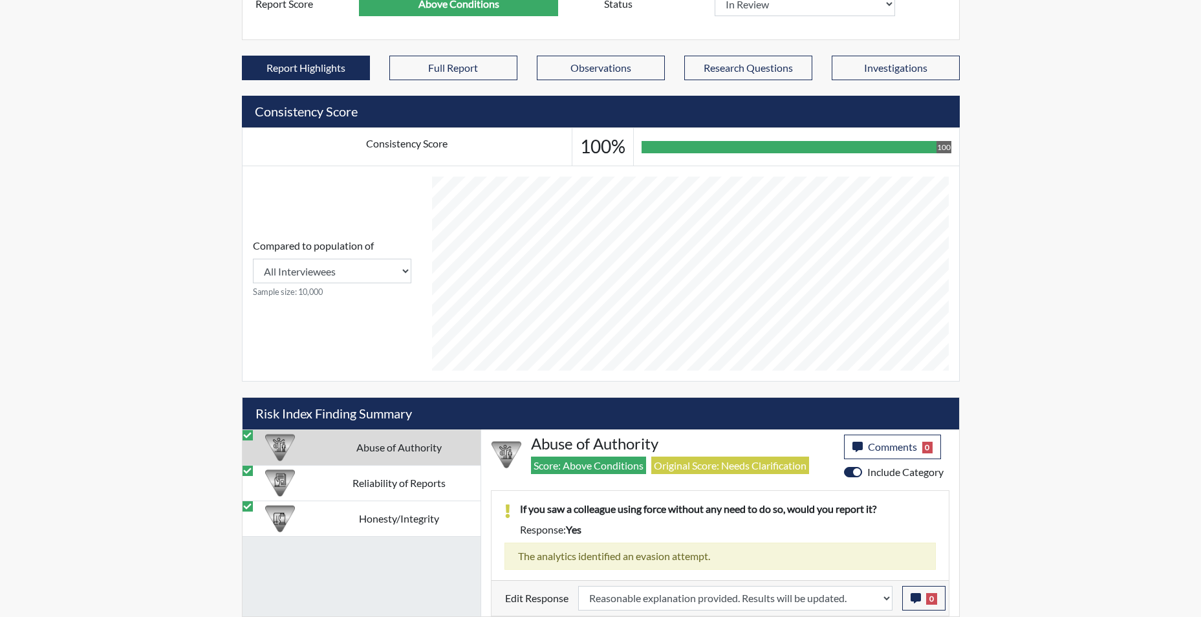
scroll to position [441, 0]
click at [426, 492] on td "Reliability of Reports" at bounding box center [399, 483] width 163 height 36
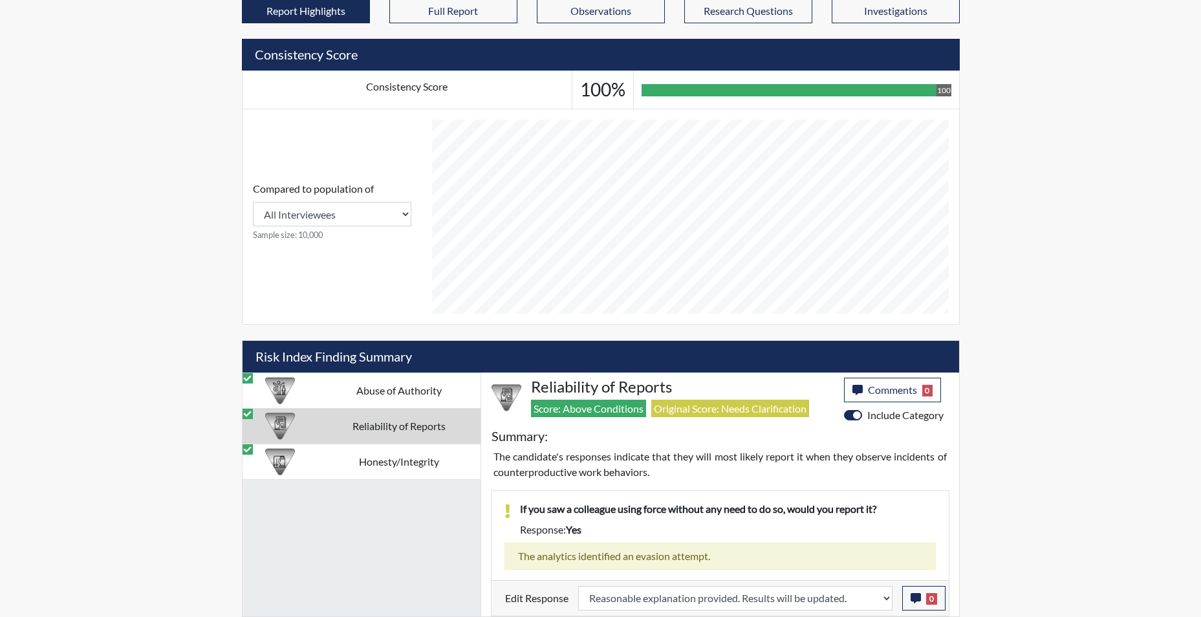
click at [450, 428] on td "Reliability of Reports" at bounding box center [399, 426] width 163 height 36
click at [418, 458] on td "Honesty/Integrity" at bounding box center [399, 462] width 163 height 36
select select
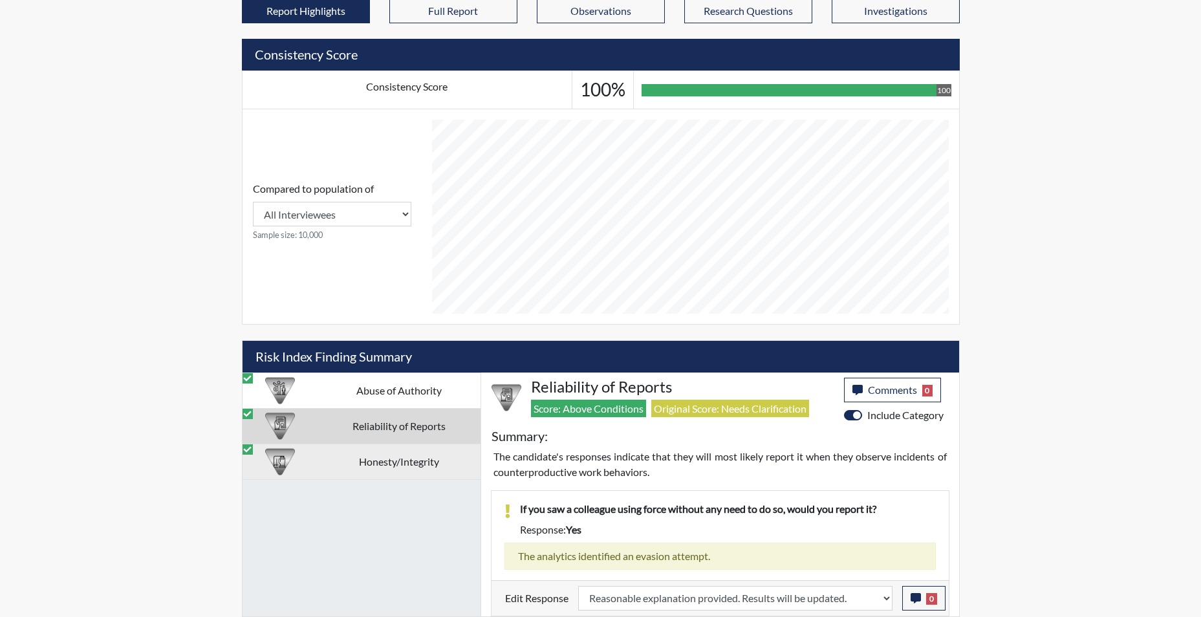
select select
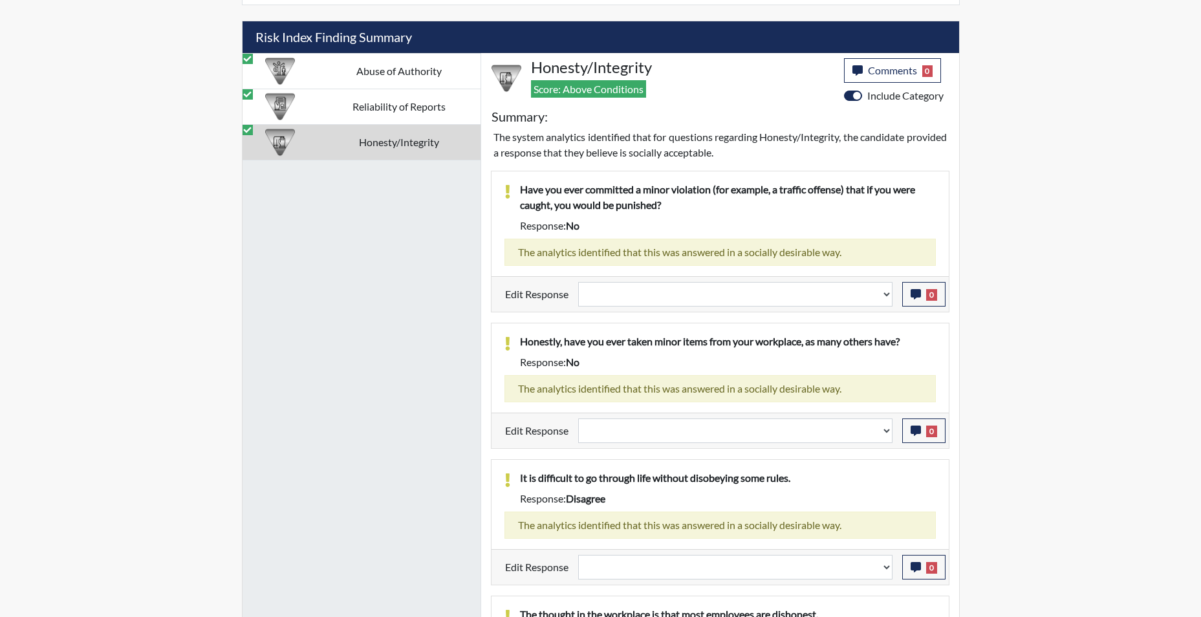
scroll to position [822, 0]
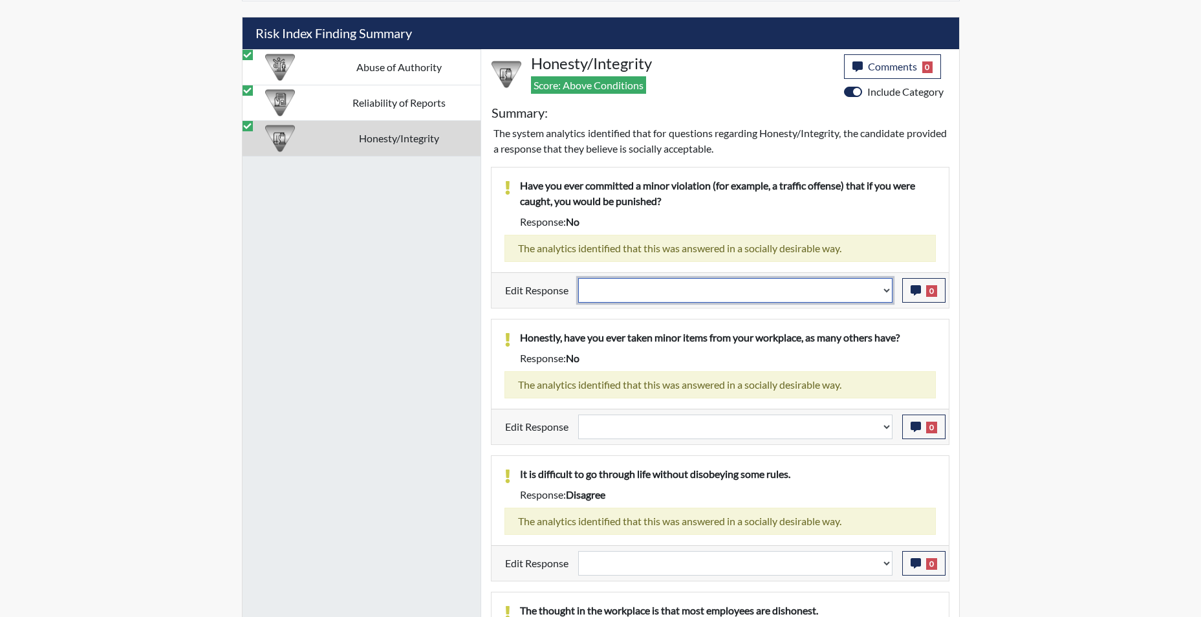
click at [886, 295] on select "Question is not relevant. Results will be updated. Reasonable explanation provi…" at bounding box center [735, 290] width 314 height 25
select select "reasonable-explanation-provided"
click at [578, 278] on select "Question is not relevant. Results will be updated. Reasonable explanation provi…" at bounding box center [735, 290] width 314 height 25
select select
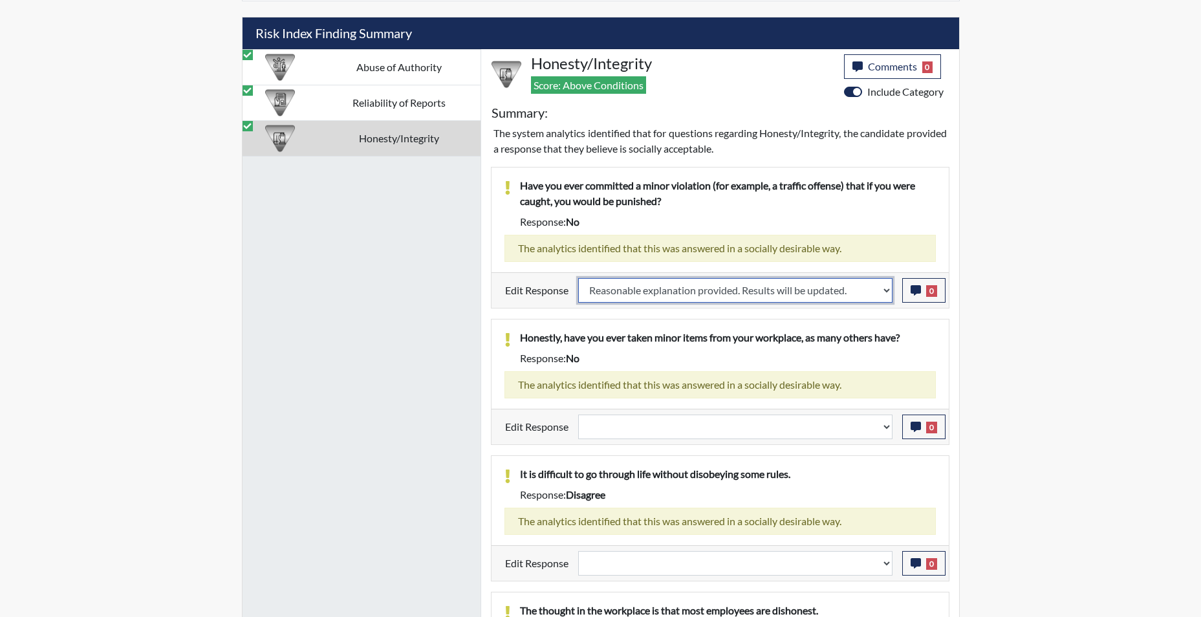
select select
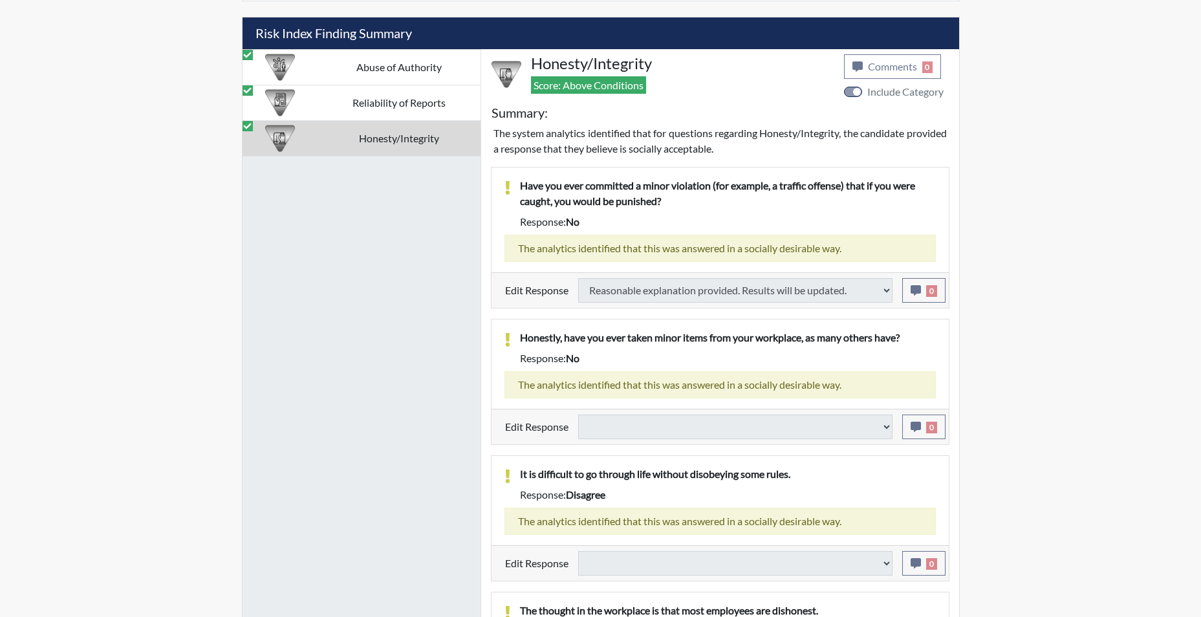
select select
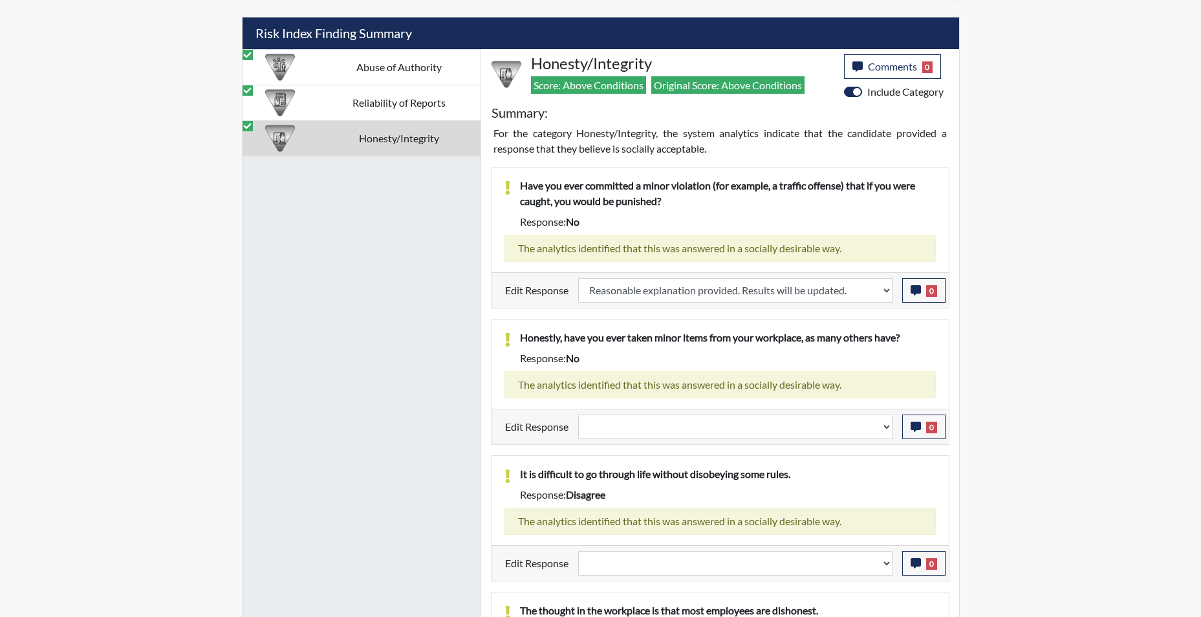
scroll to position [215, 538]
click at [884, 431] on select "Question is not relevant. Results will be updated. Reasonable explanation provi…" at bounding box center [735, 427] width 314 height 25
select select "reasonable-explanation-provided"
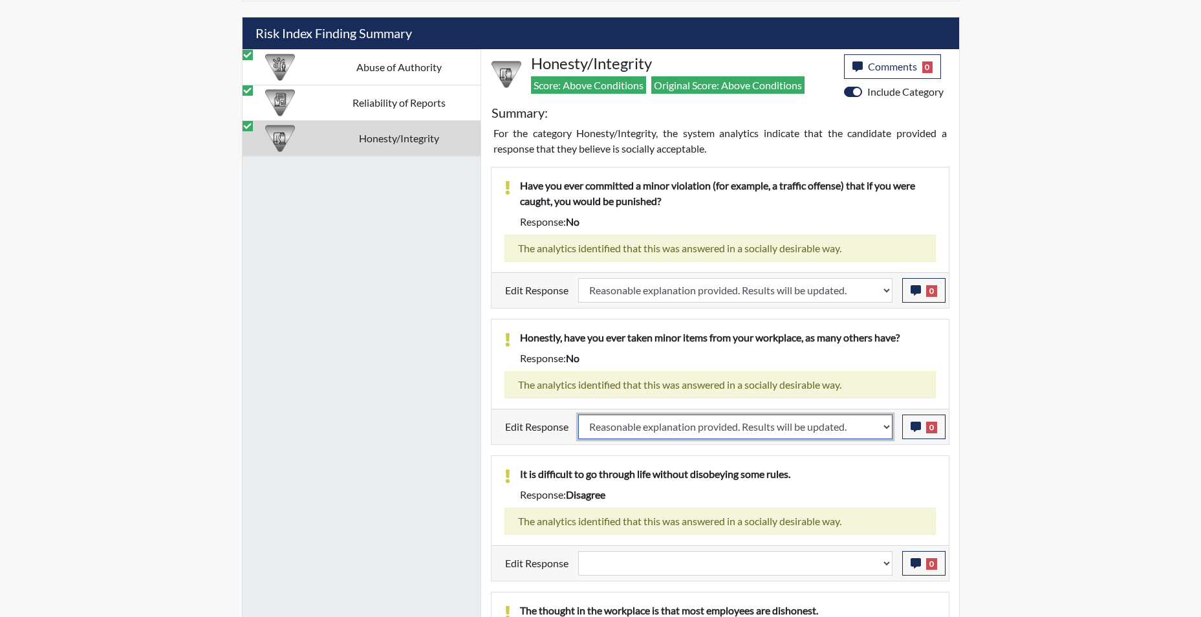
click at [578, 415] on select "Question is not relevant. Results will be updated. Reasonable explanation provi…" at bounding box center [735, 427] width 314 height 25
select select
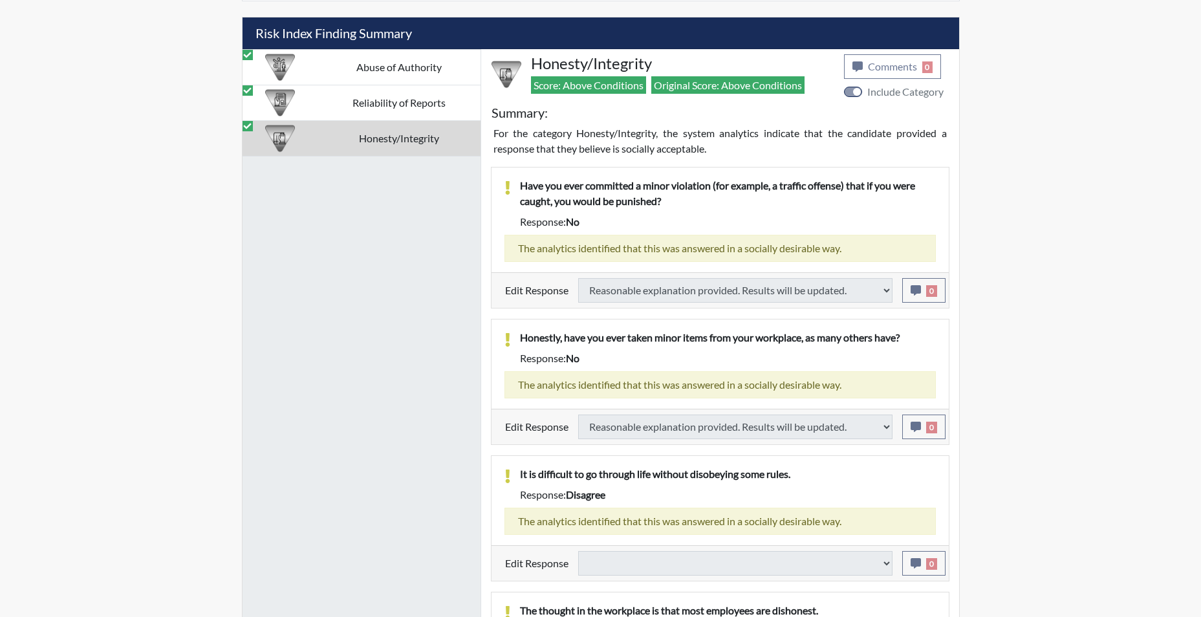
select select
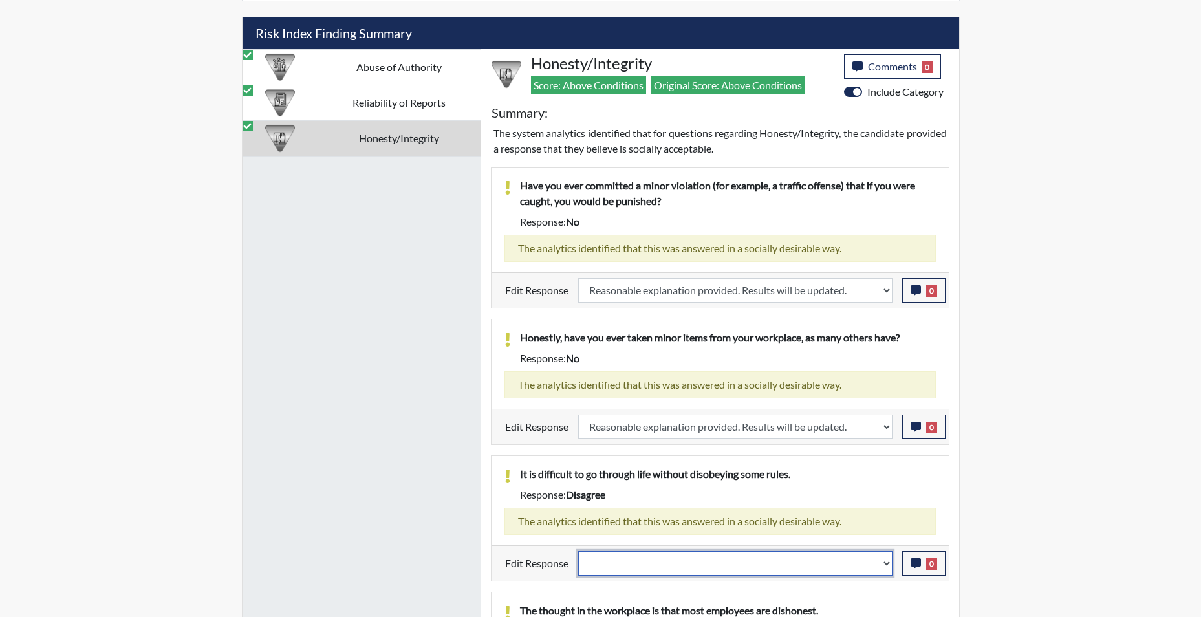
click at [884, 568] on select "Question is not relevant. Results will be updated. Reasonable explanation provi…" at bounding box center [735, 563] width 314 height 25
select select "reasonable-explanation-provided"
click at [578, 551] on select "Question is not relevant. Results will be updated. Reasonable explanation provi…" at bounding box center [735, 563] width 314 height 25
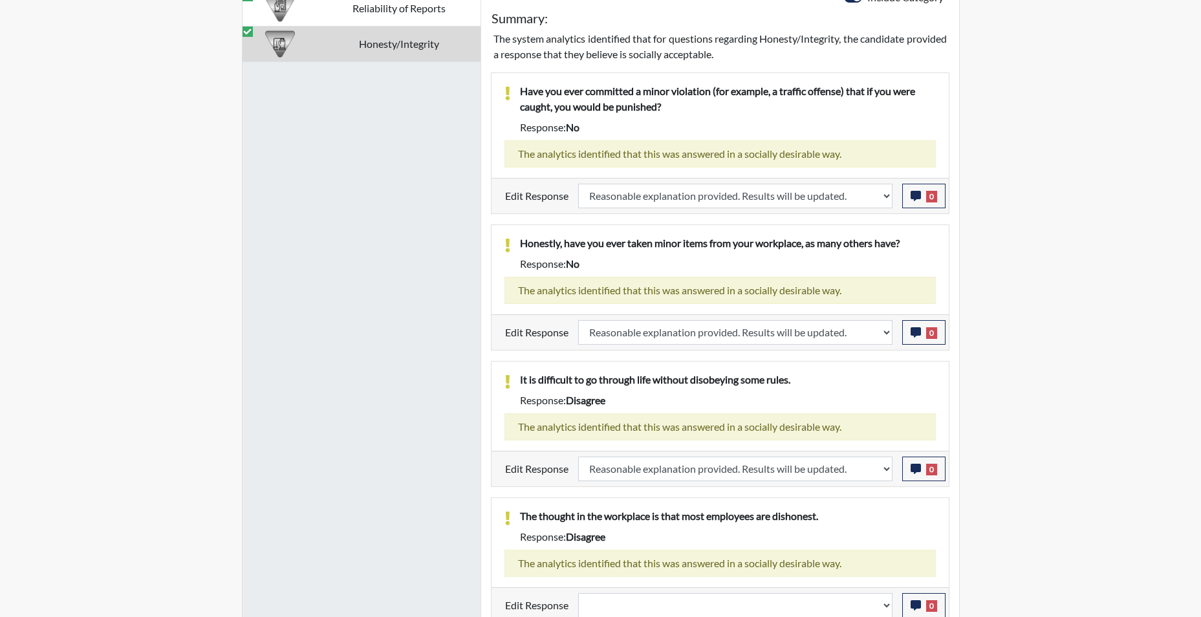
scroll to position [923, 0]
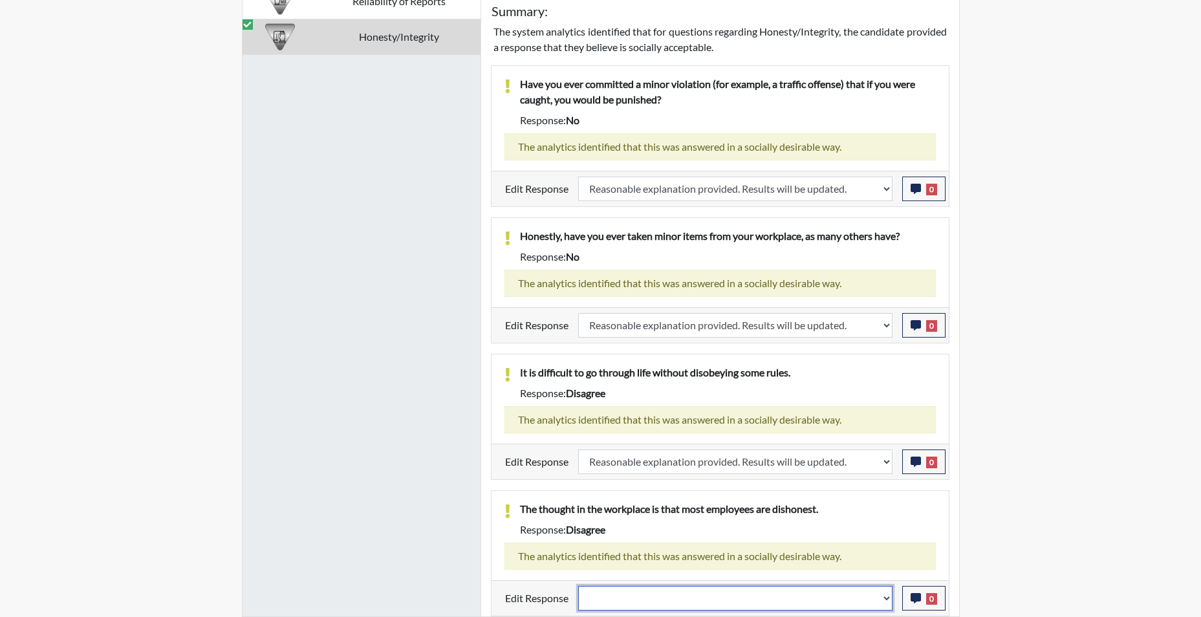
click at [888, 598] on select "Question is not relevant. Results will be updated. Reasonable explanation provi…" at bounding box center [735, 598] width 314 height 25
select select "reasonable-explanation-provided"
click at [578, 586] on select "Question is not relevant. Results will be updated. Reasonable explanation provi…" at bounding box center [735, 598] width 314 height 25
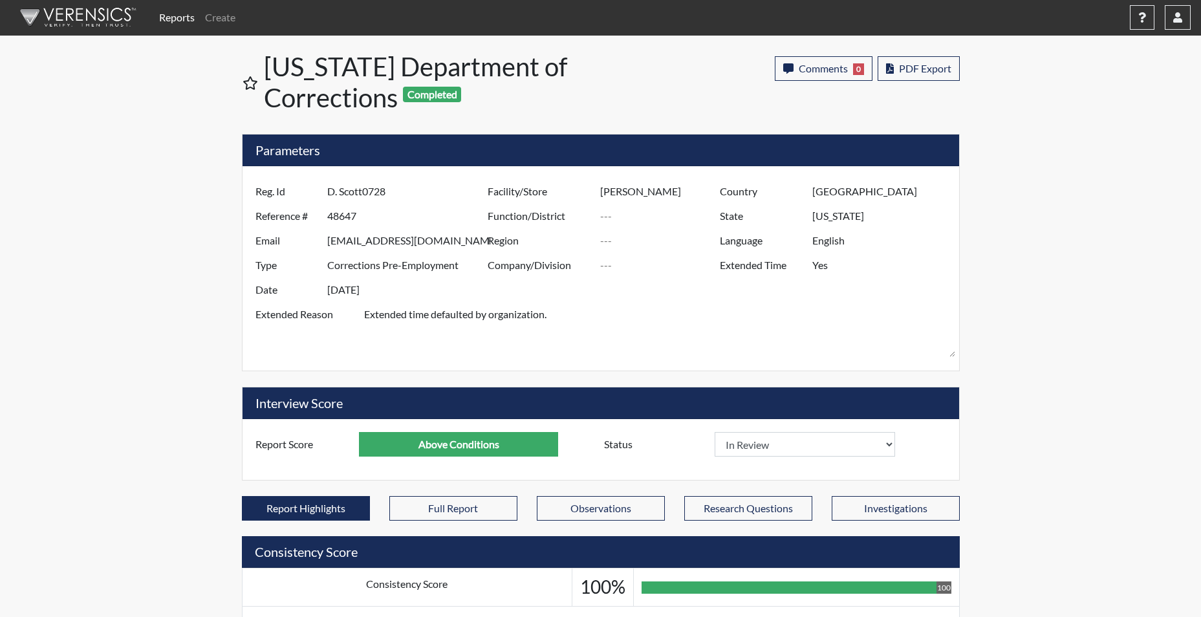
scroll to position [0, 0]
